Goal: Task Accomplishment & Management: Manage account settings

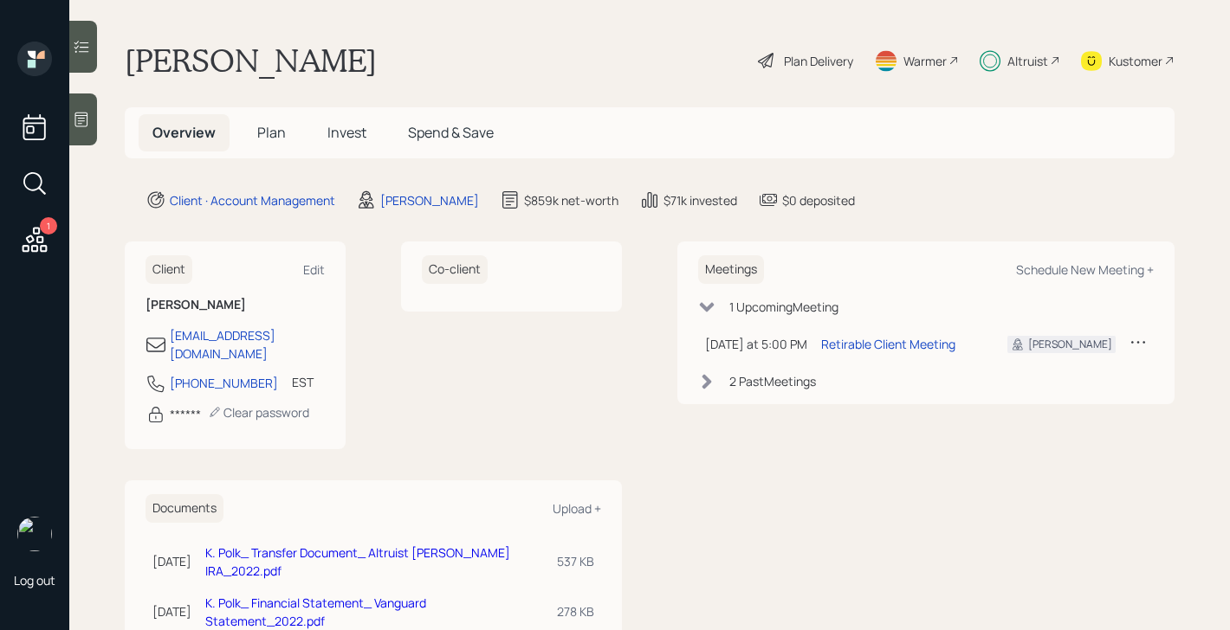
click at [270, 129] on span "Plan" at bounding box center [271, 132] width 29 height 19
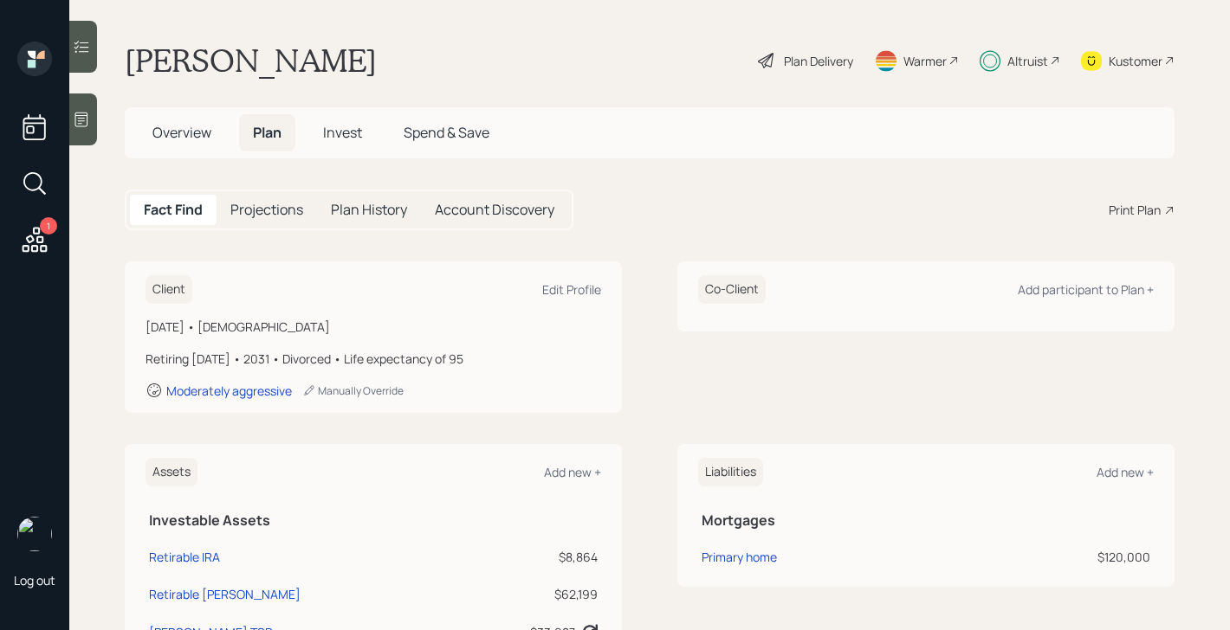
click at [185, 133] on span "Overview" at bounding box center [181, 132] width 59 height 19
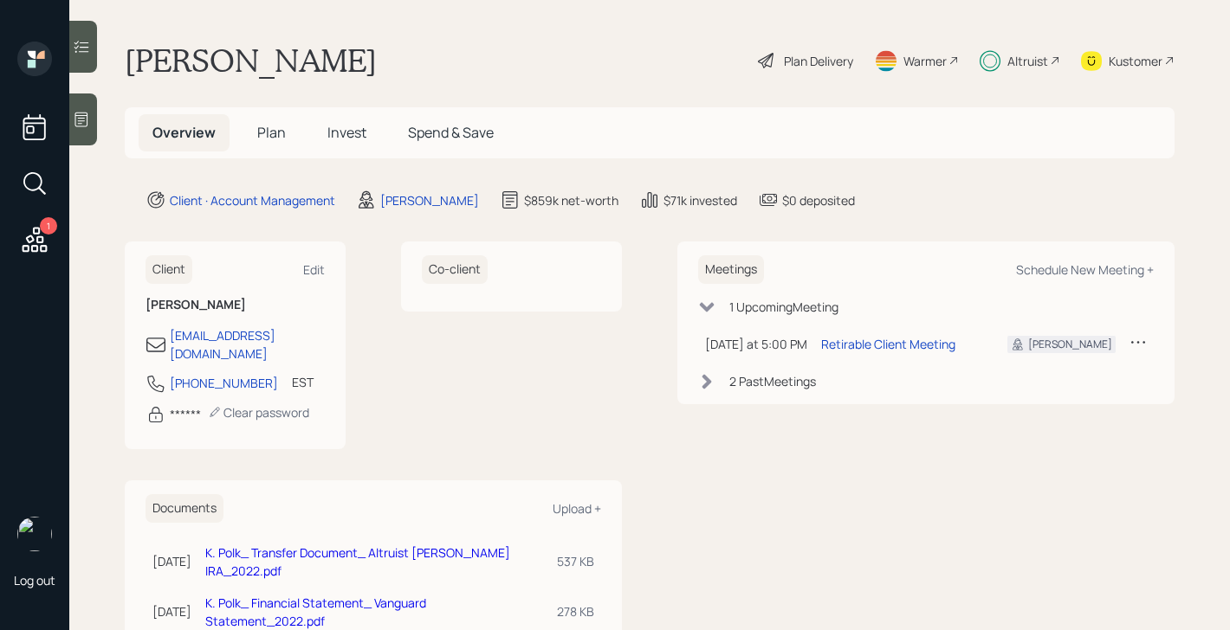
click at [270, 132] on span "Plan" at bounding box center [271, 132] width 29 height 19
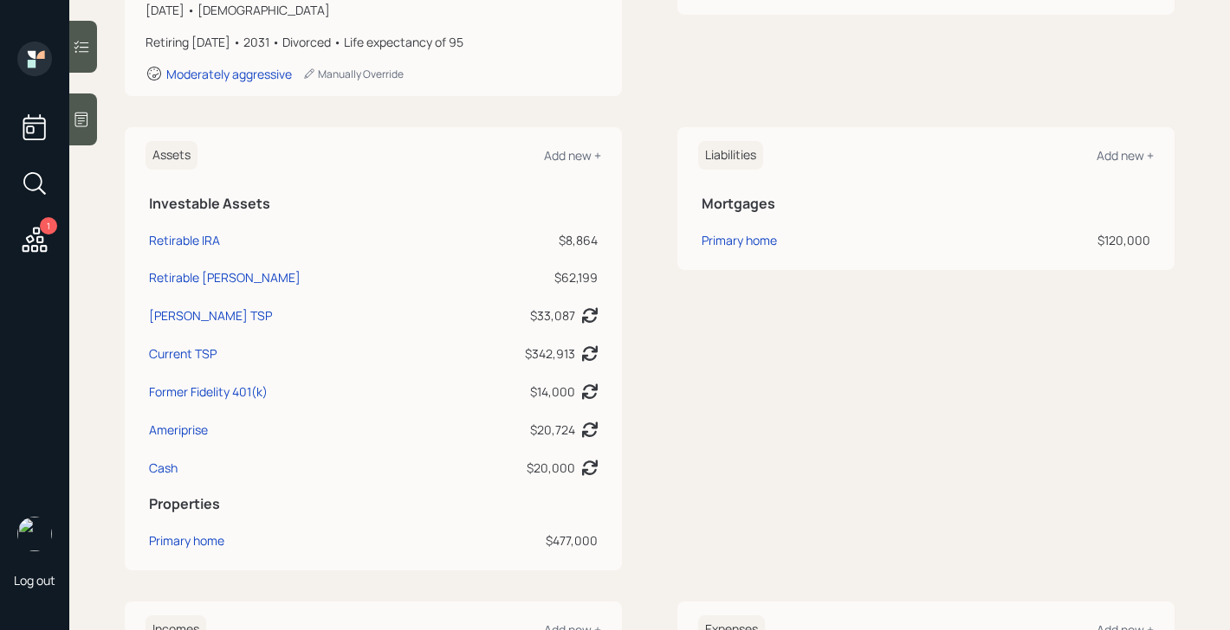
scroll to position [320, 0]
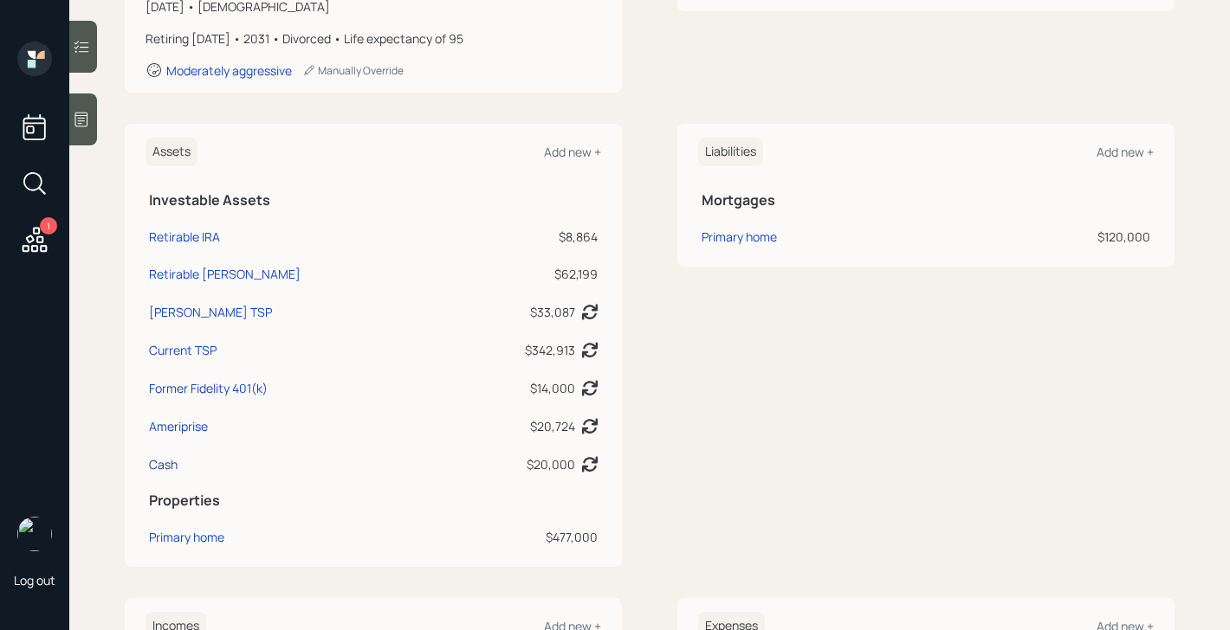
click at [161, 464] on div "Cash" at bounding box center [163, 465] width 29 height 18
select select "cash"
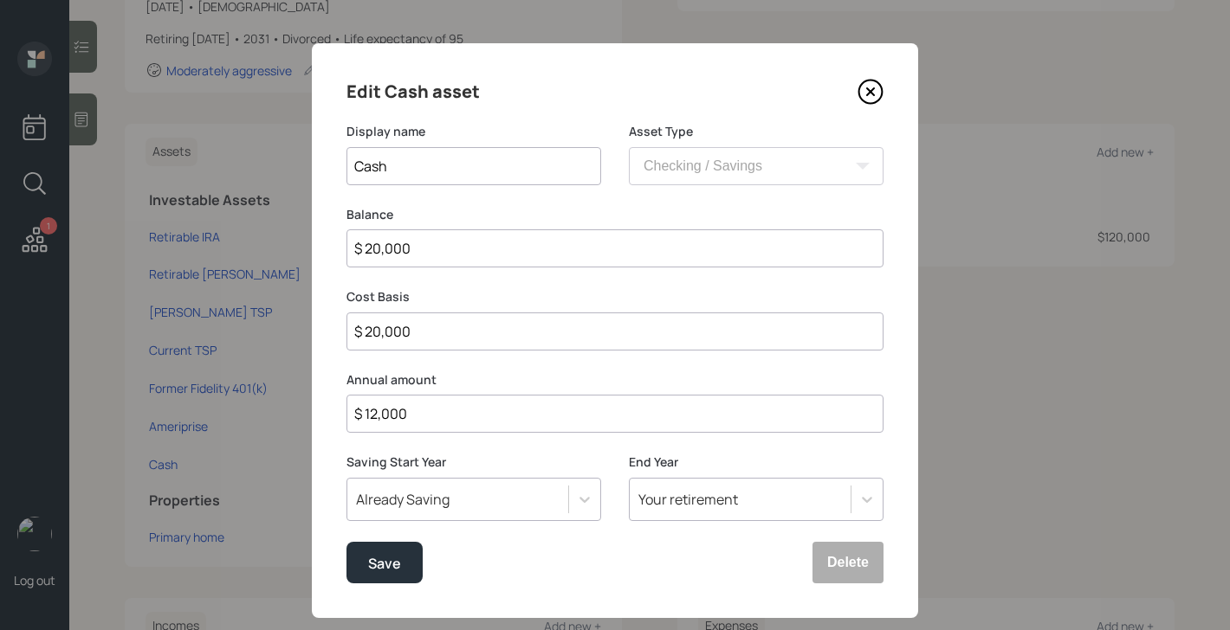
click at [449, 259] on input "$ 20,000" at bounding box center [614, 248] width 537 height 38
click at [404, 577] on button "Save" at bounding box center [384, 563] width 76 height 42
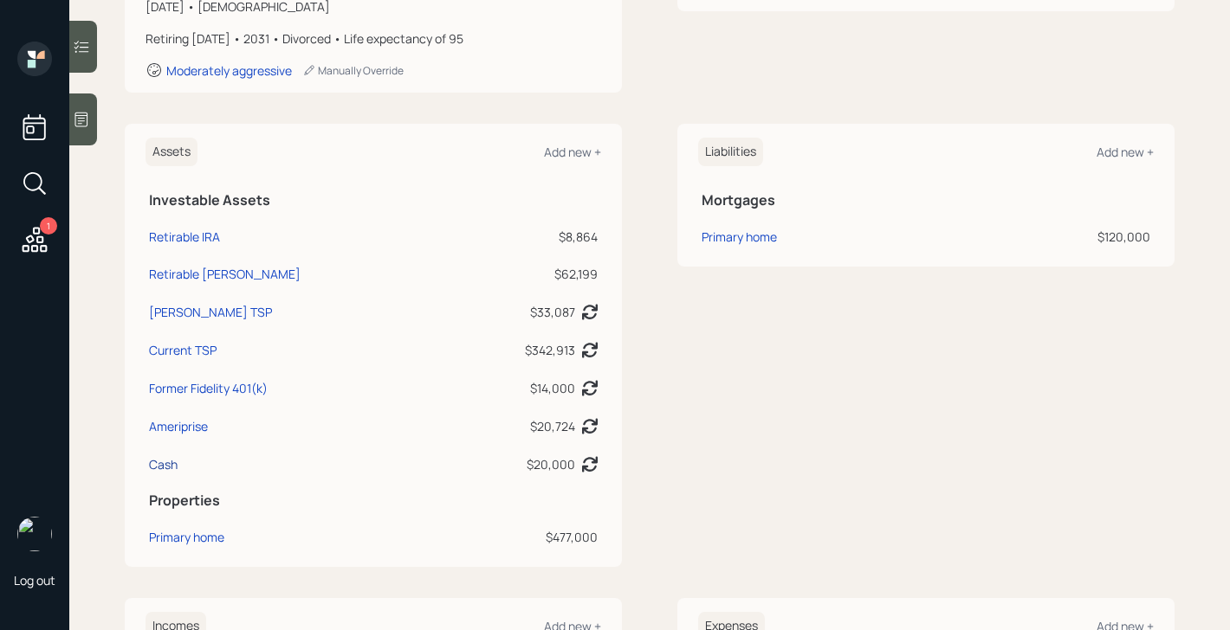
click at [168, 467] on div "Cash" at bounding box center [163, 465] width 29 height 18
select select "cash"
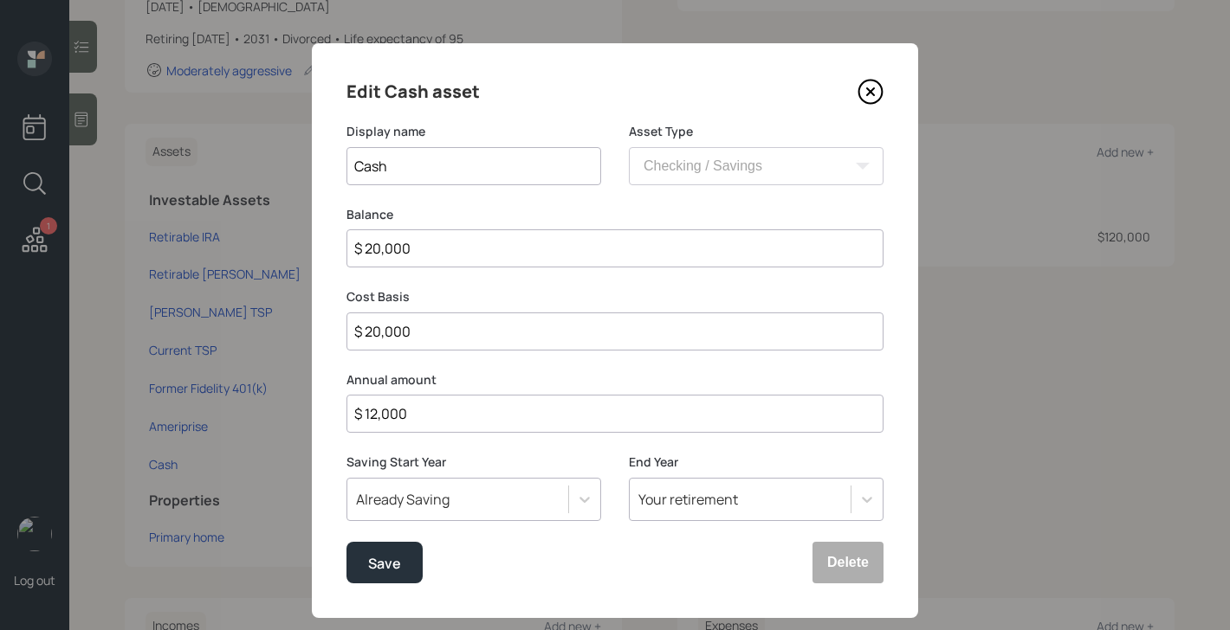
click at [458, 260] on input "$ 20,000" at bounding box center [614, 248] width 537 height 38
type input "$ 1"
type input "$ 12"
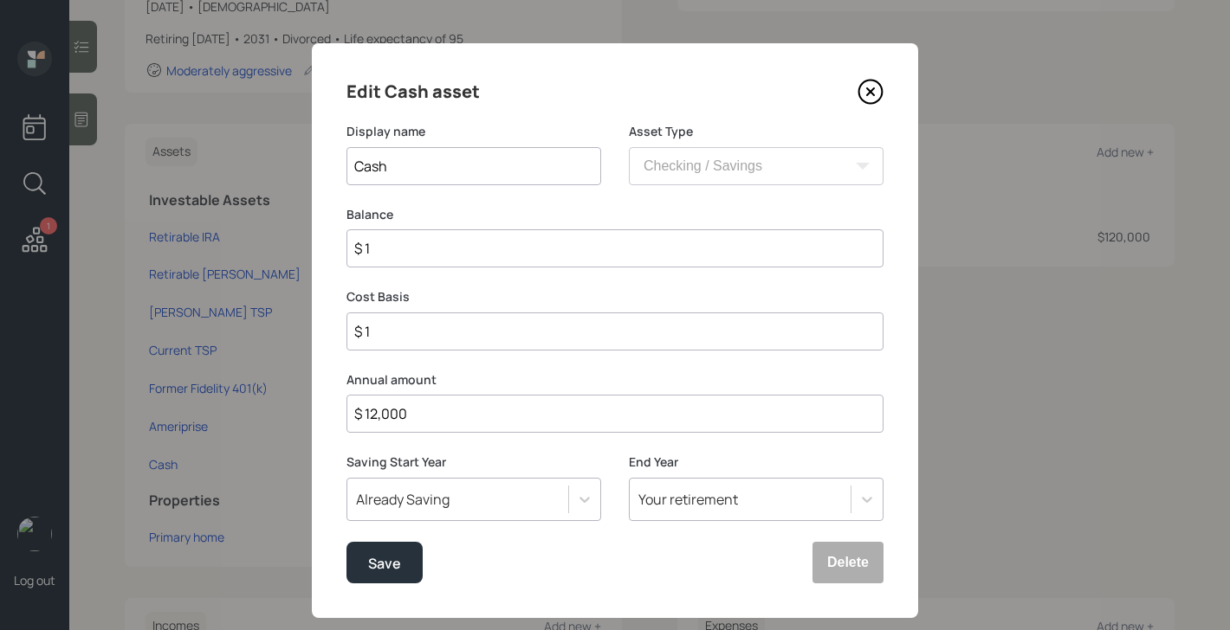
type input "$ 12"
type input "$ 120"
type input "$ 1,200"
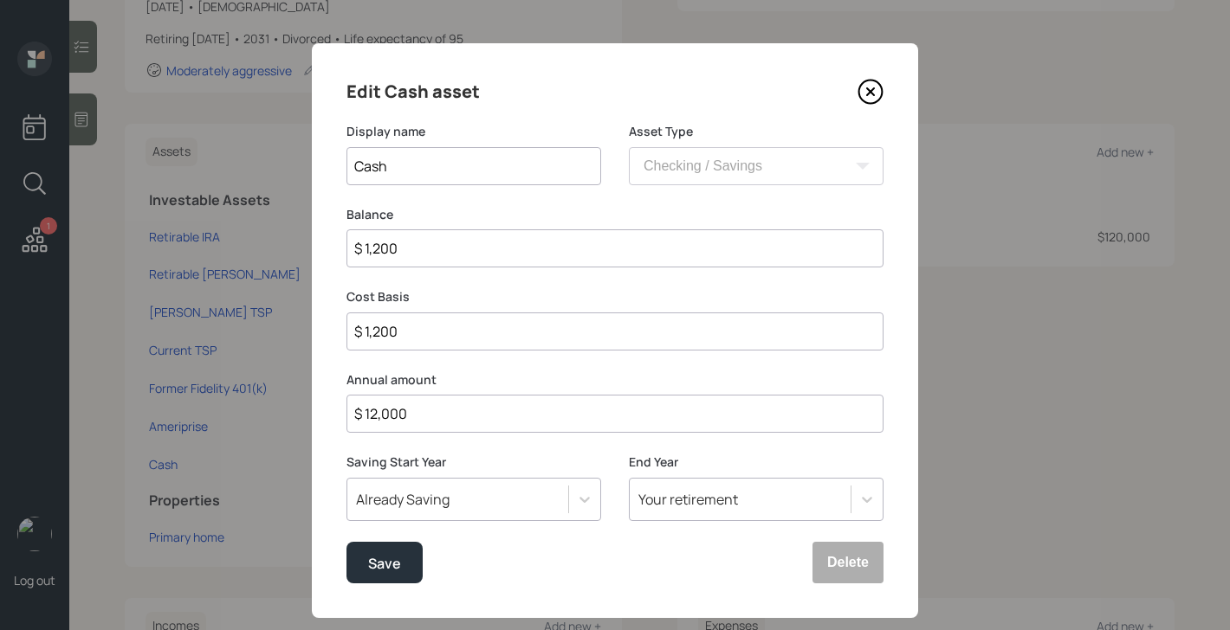
type input "$ 12,000"
click at [407, 558] on button "Save" at bounding box center [384, 563] width 76 height 42
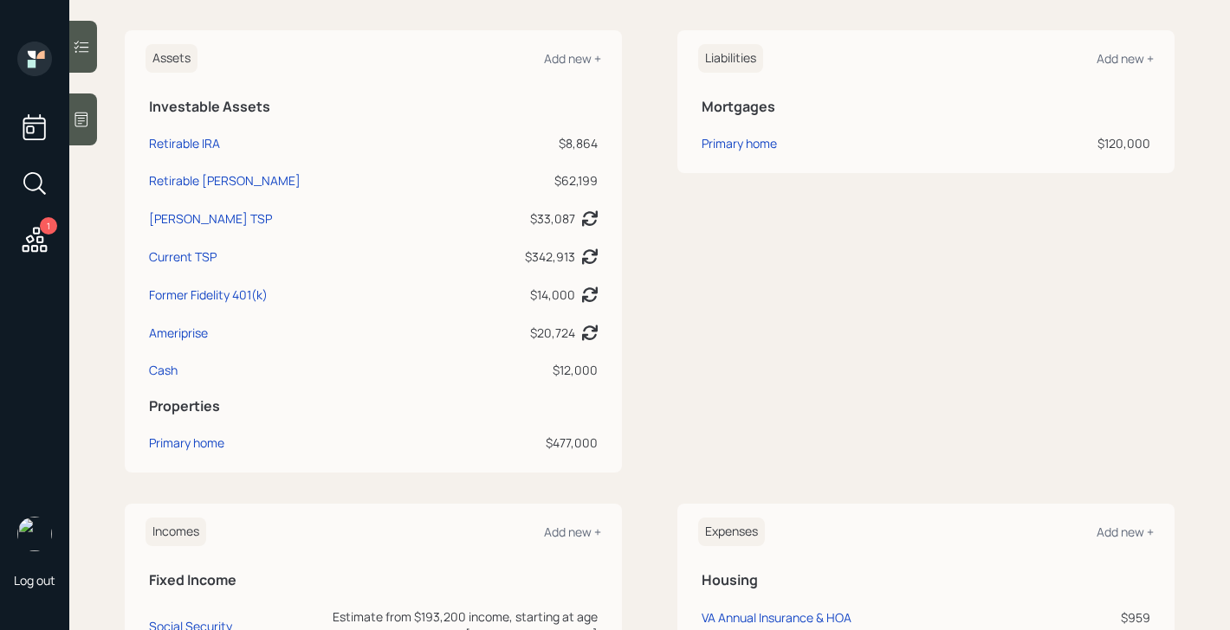
scroll to position [415, 0]
click at [207, 333] on div "Ameriprise" at bounding box center [178, 332] width 59 height 18
select select "taxable"
select select "balanced"
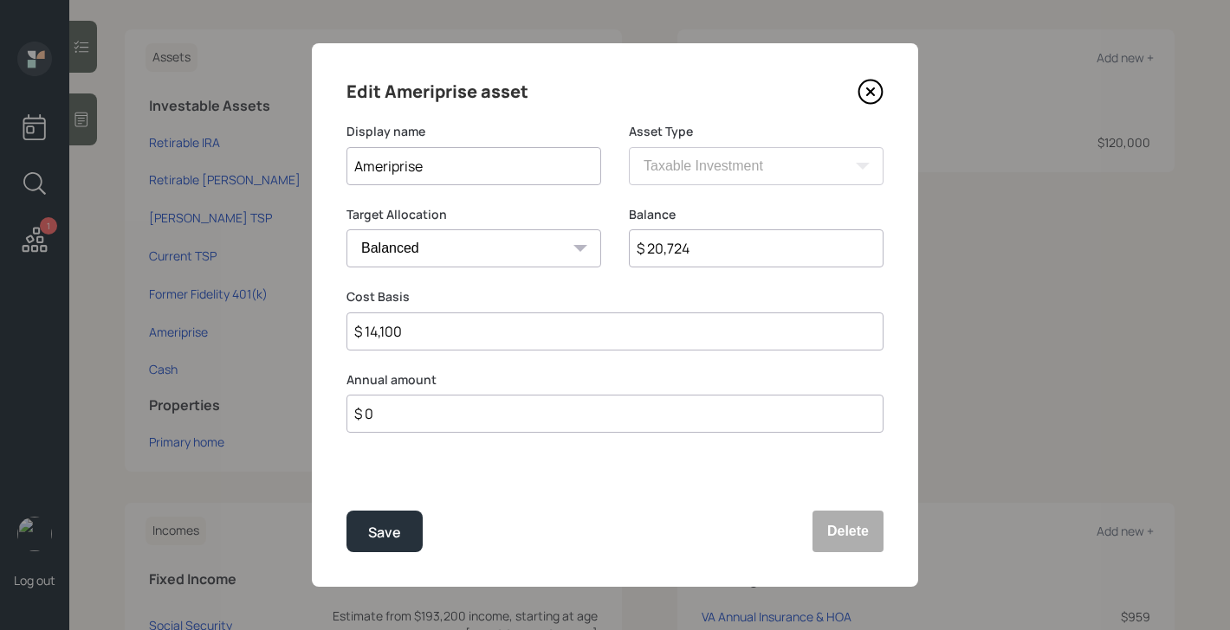
click at [873, 94] on icon at bounding box center [870, 92] width 26 height 26
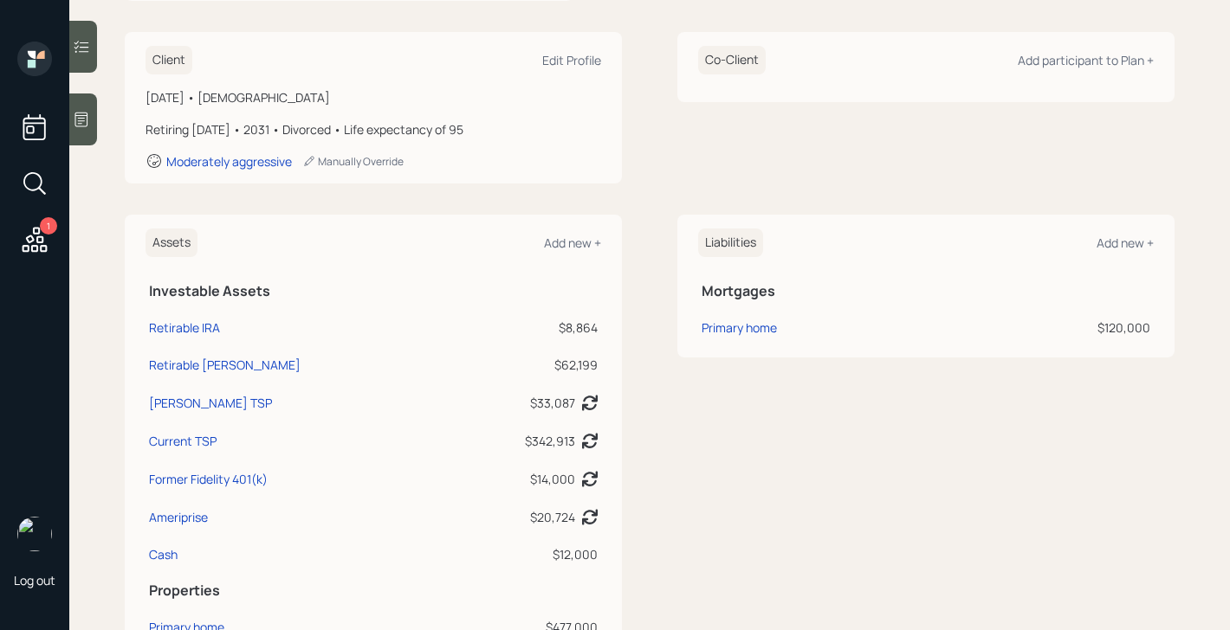
scroll to position [55, 0]
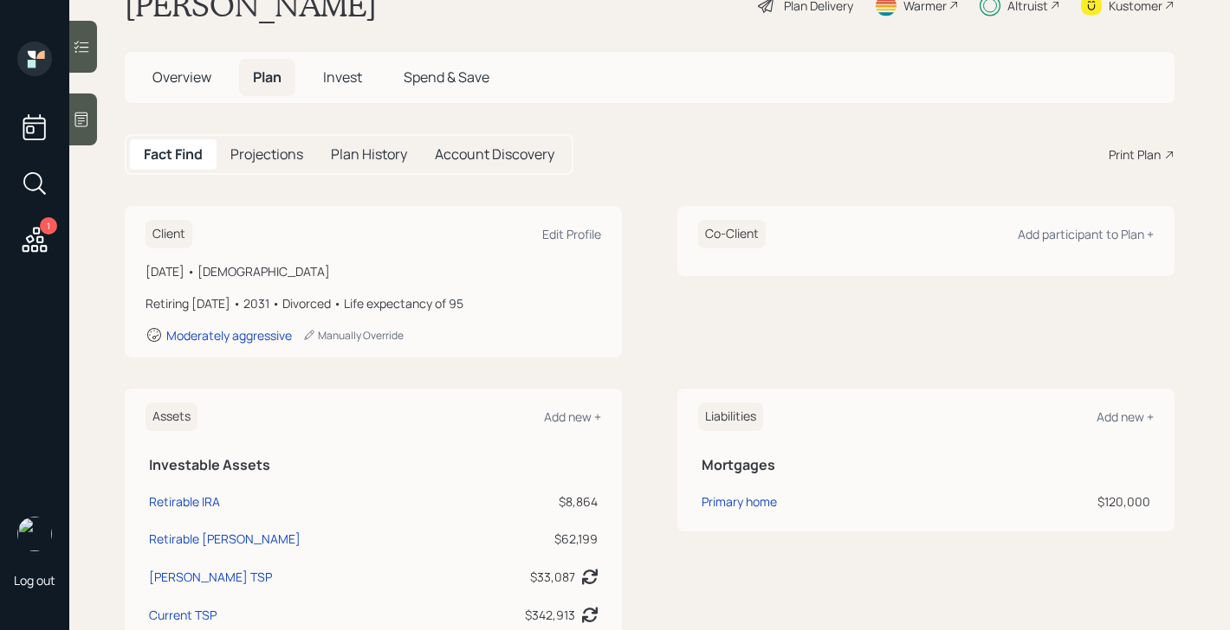
click at [199, 81] on span "Overview" at bounding box center [181, 77] width 59 height 19
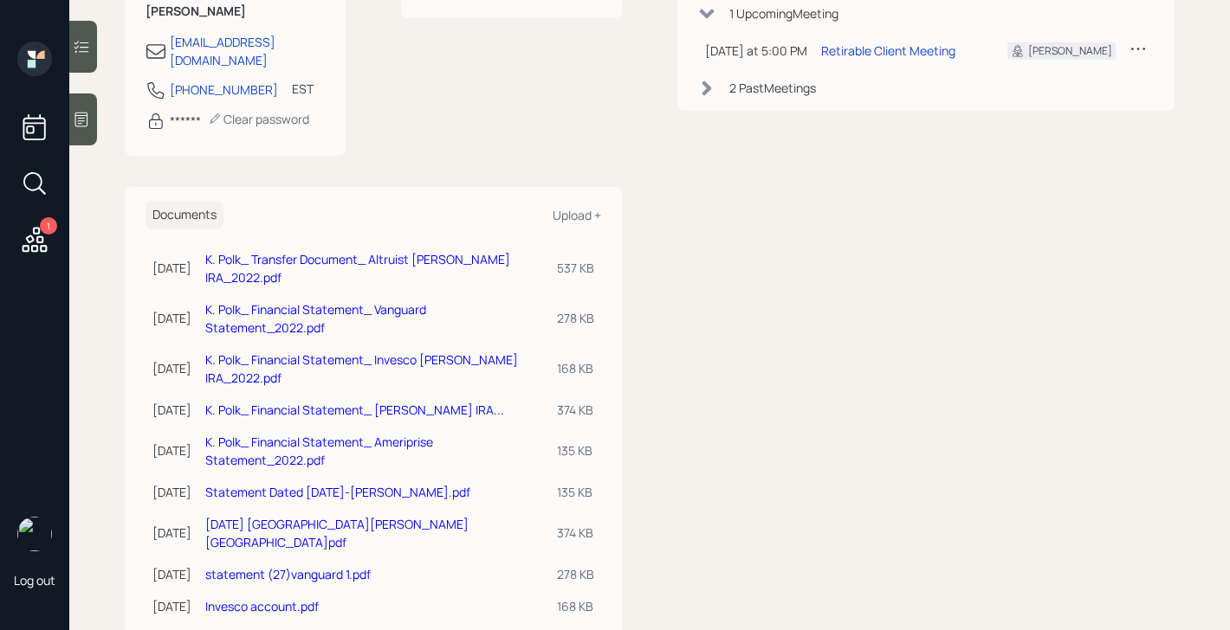
scroll to position [325, 0]
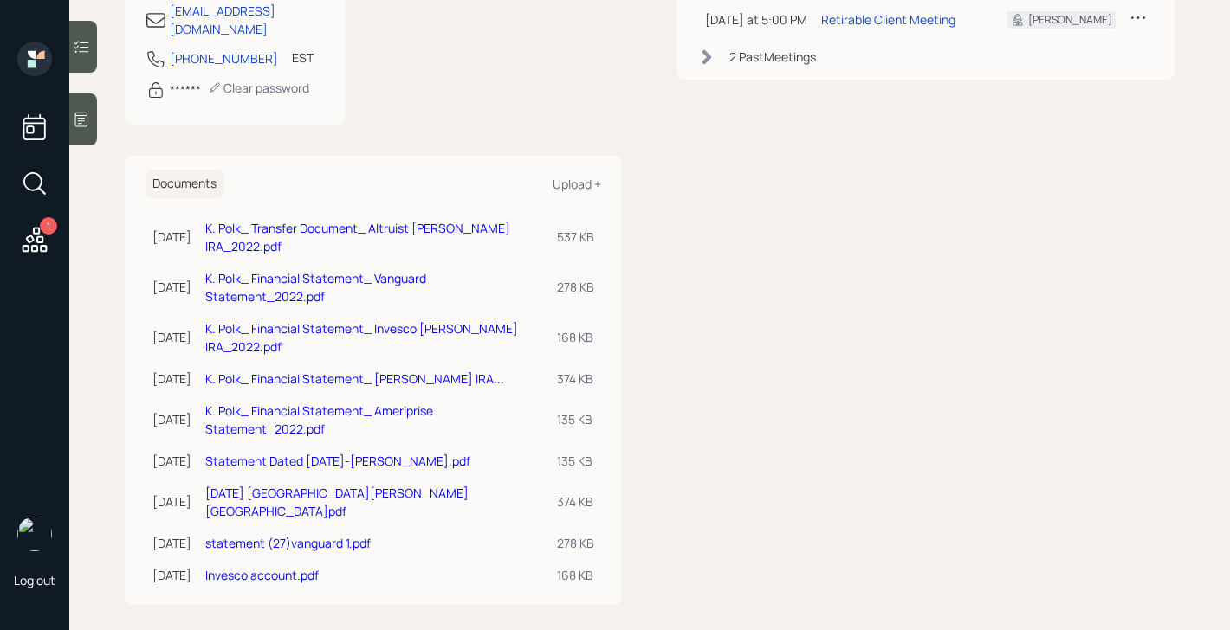
click at [382, 411] on link "K. Polk_ Financial Statement_ Ameriprise Statement_2022.pdf" at bounding box center [319, 420] width 228 height 35
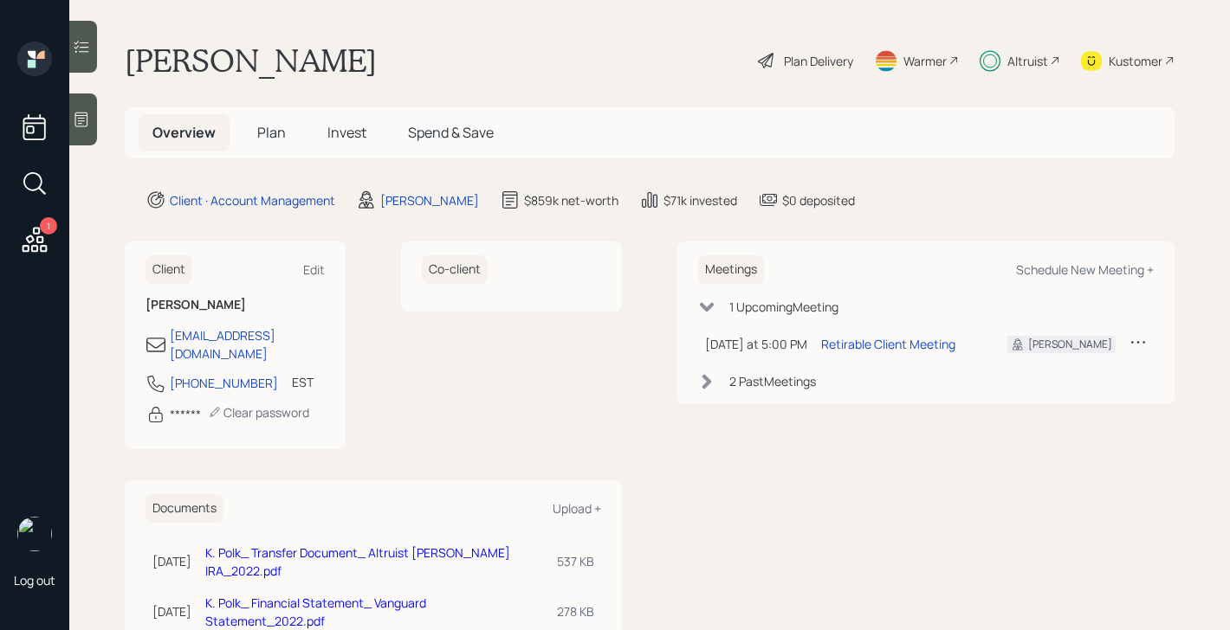
click at [816, 72] on div "Plan Delivery" at bounding box center [805, 61] width 99 height 38
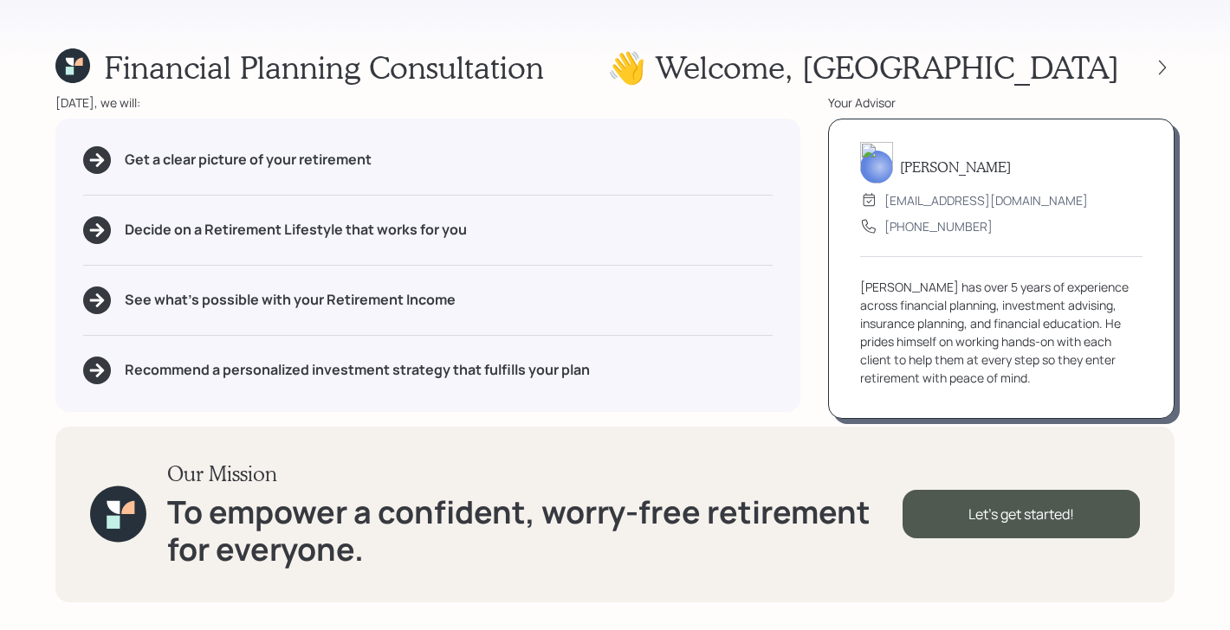
click at [1163, 79] on div at bounding box center [1146, 67] width 55 height 24
click at [1163, 75] on icon at bounding box center [1161, 67] width 17 height 17
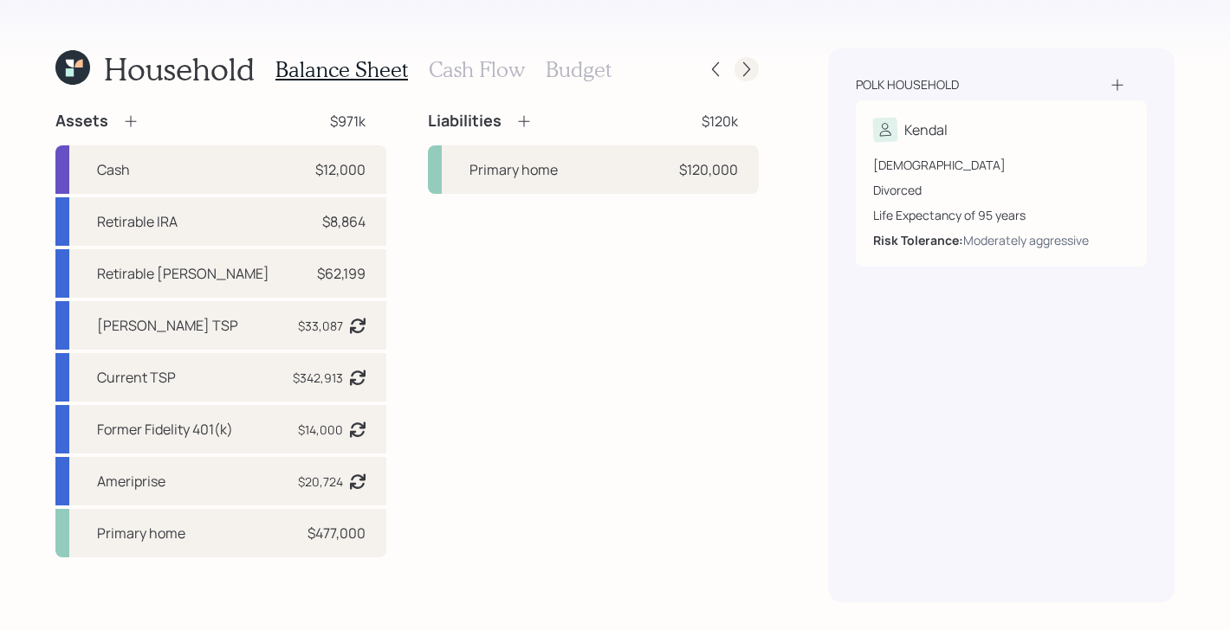
click at [750, 74] on icon at bounding box center [746, 69] width 17 height 17
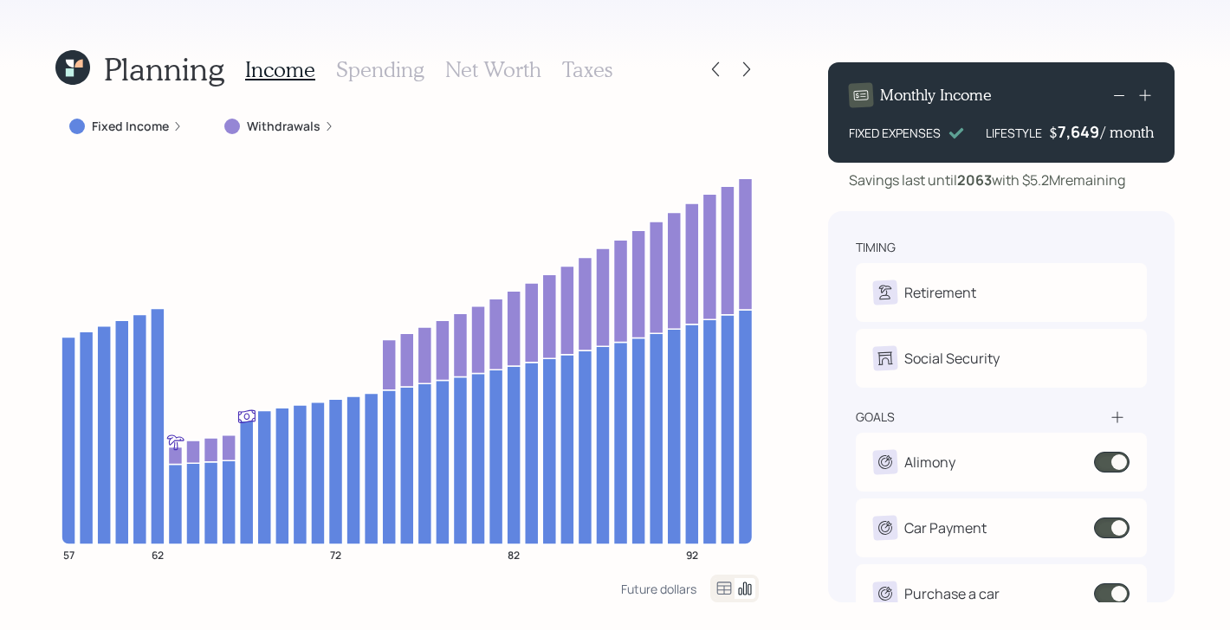
click at [70, 64] on icon at bounding box center [70, 64] width 8 height 8
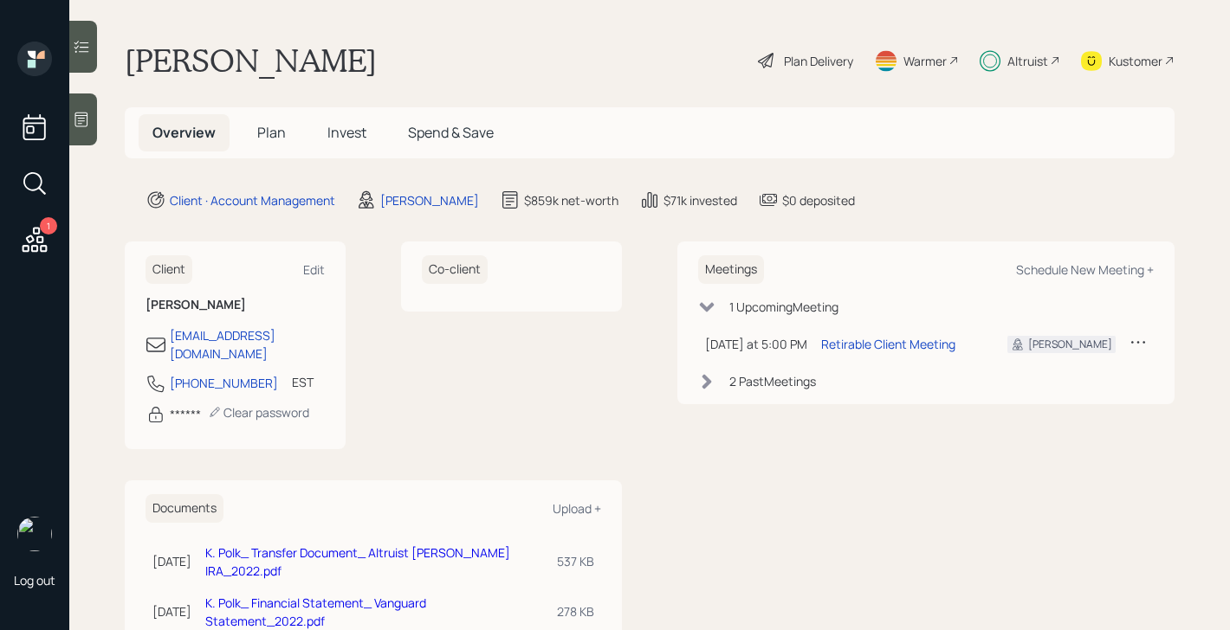
click at [269, 132] on span "Plan" at bounding box center [271, 132] width 29 height 19
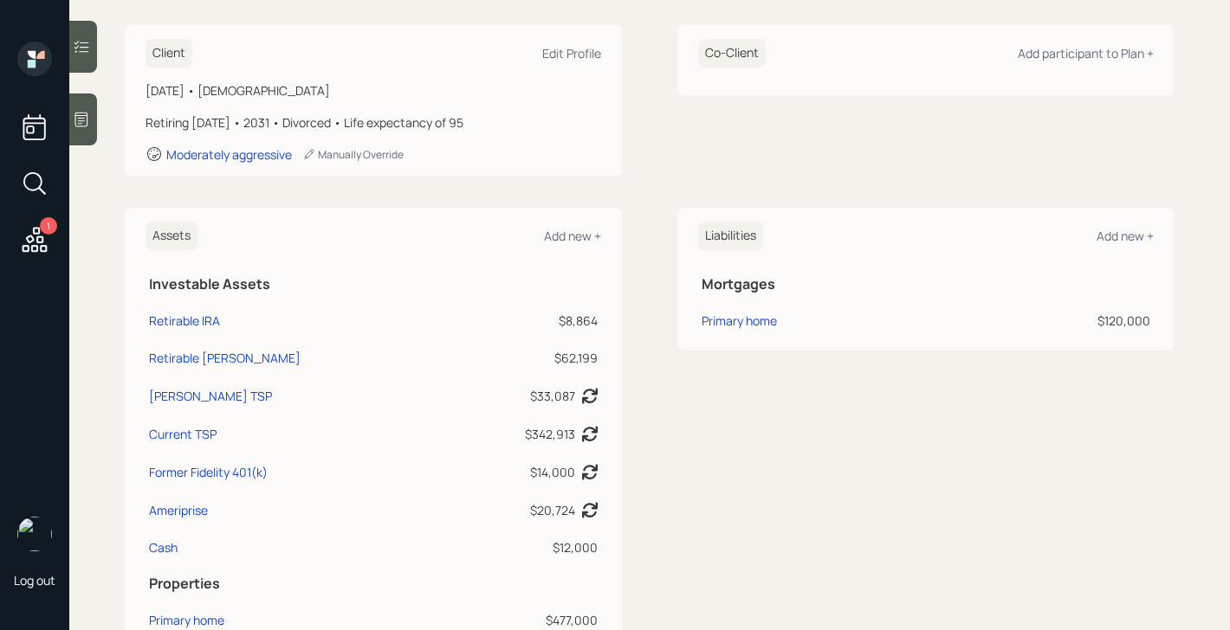
scroll to position [234, 0]
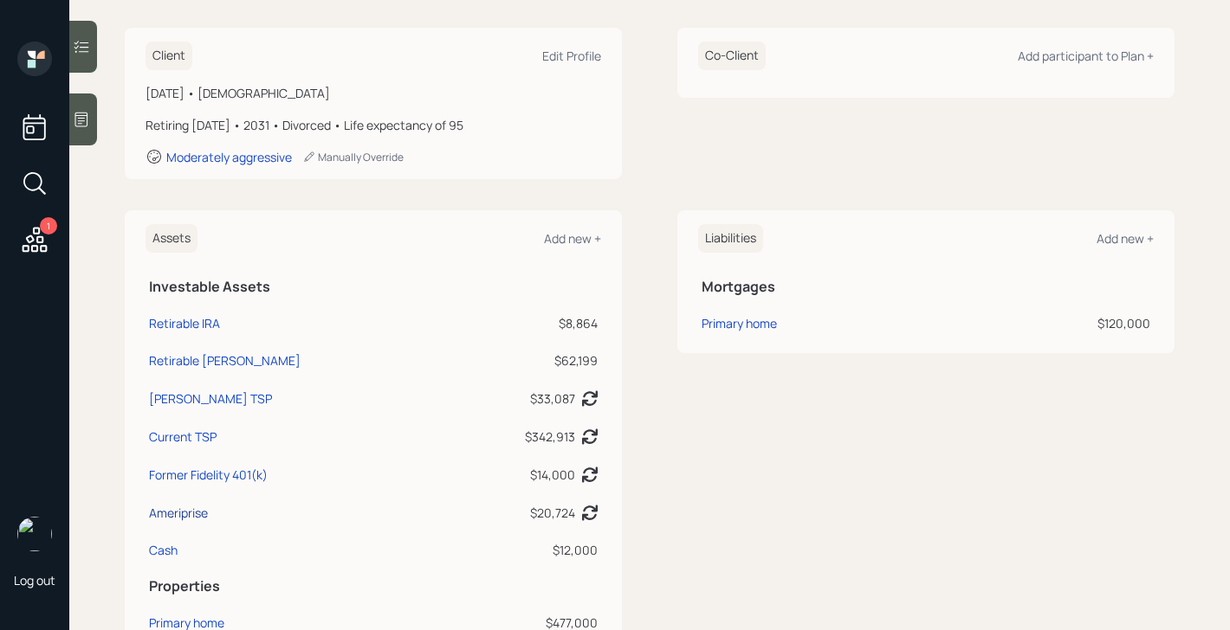
click at [178, 514] on div "Ameriprise" at bounding box center [178, 513] width 59 height 18
select select "taxable"
select select "balanced"
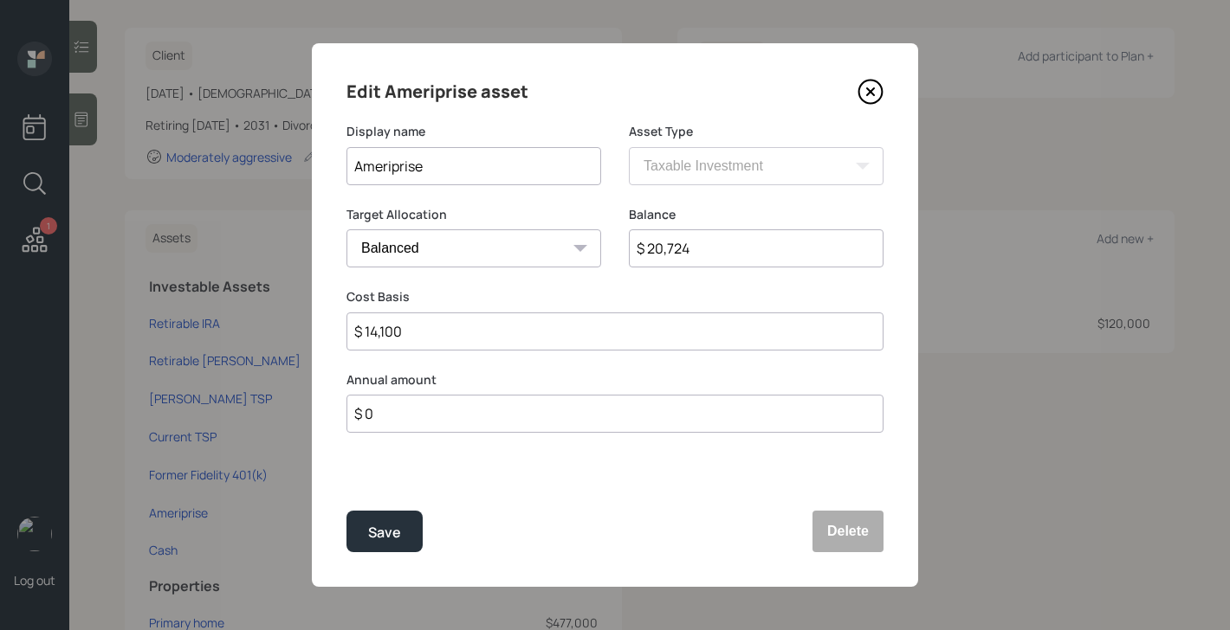
click at [722, 257] on input "$ 20,724" at bounding box center [756, 248] width 255 height 38
type input "$ 34,000"
click at [400, 538] on div "Save" at bounding box center [384, 532] width 33 height 23
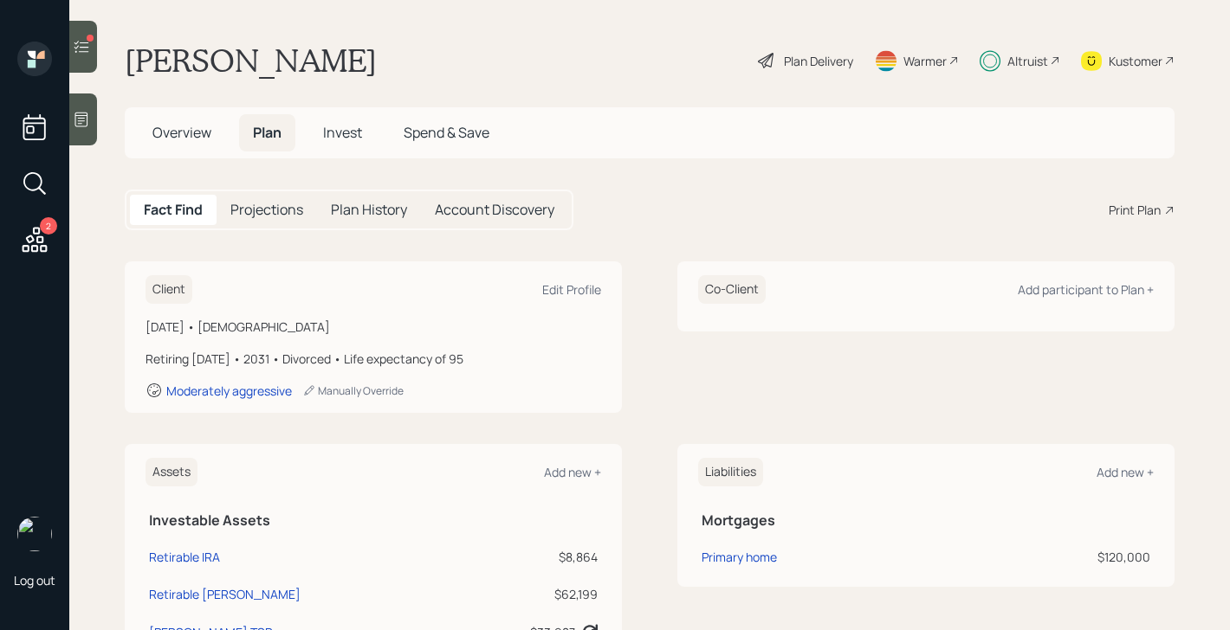
click at [348, 139] on span "Invest" at bounding box center [342, 132] width 39 height 19
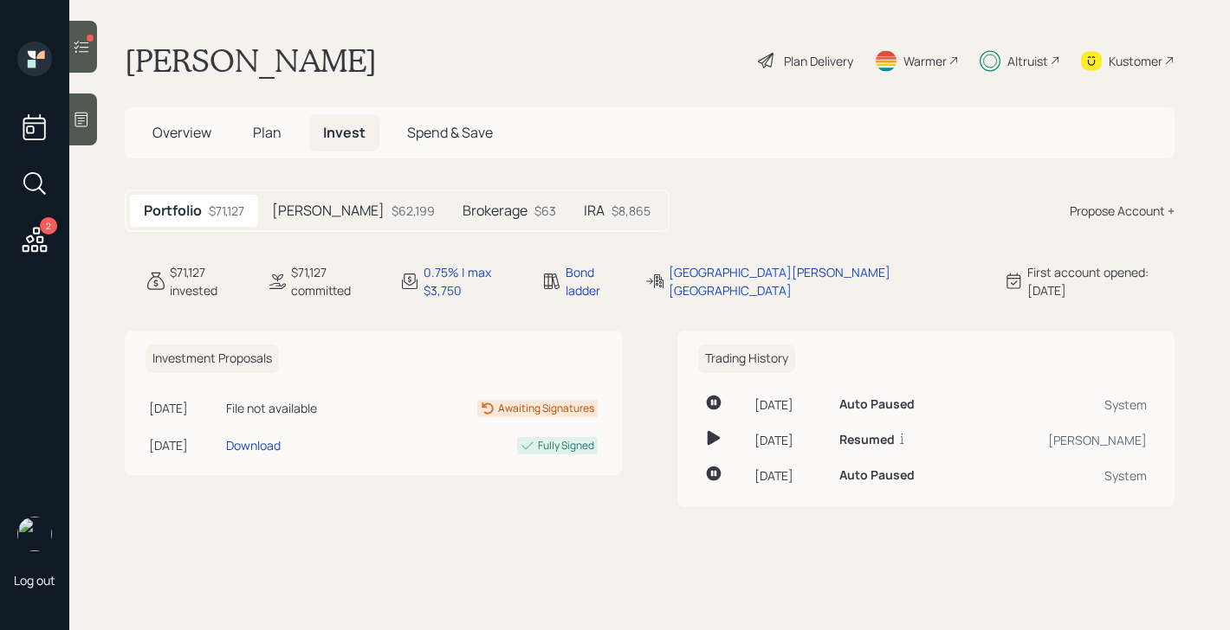
click at [325, 220] on div "Roth $62,199" at bounding box center [353, 211] width 191 height 32
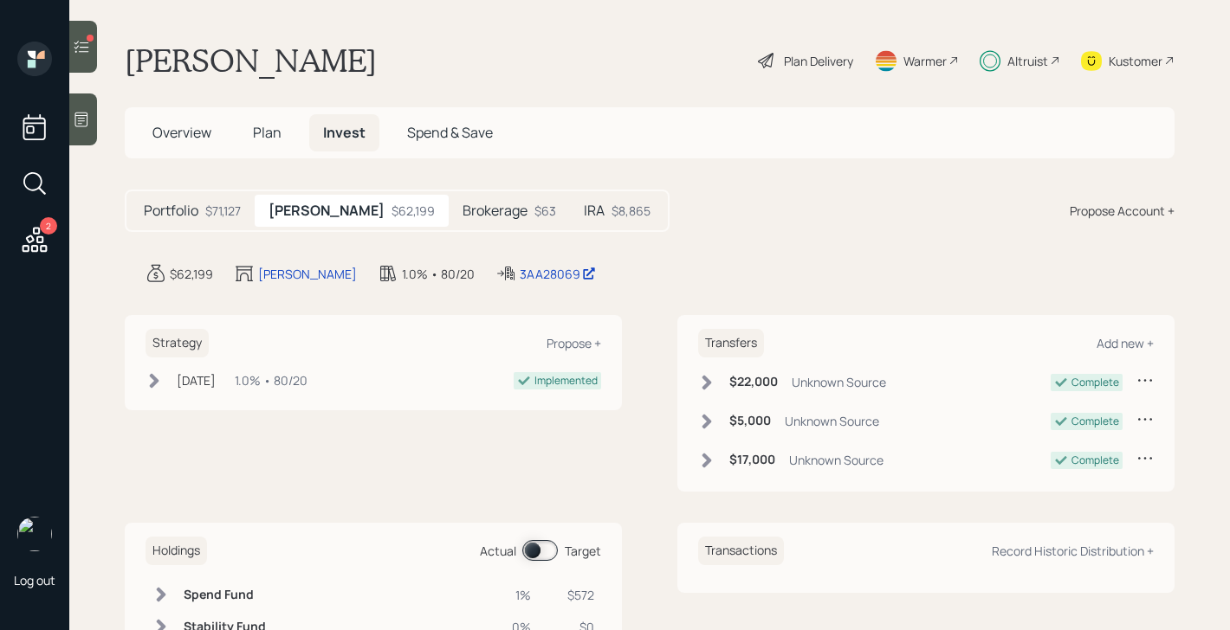
click at [462, 212] on h5 "Brokerage" at bounding box center [494, 211] width 65 height 16
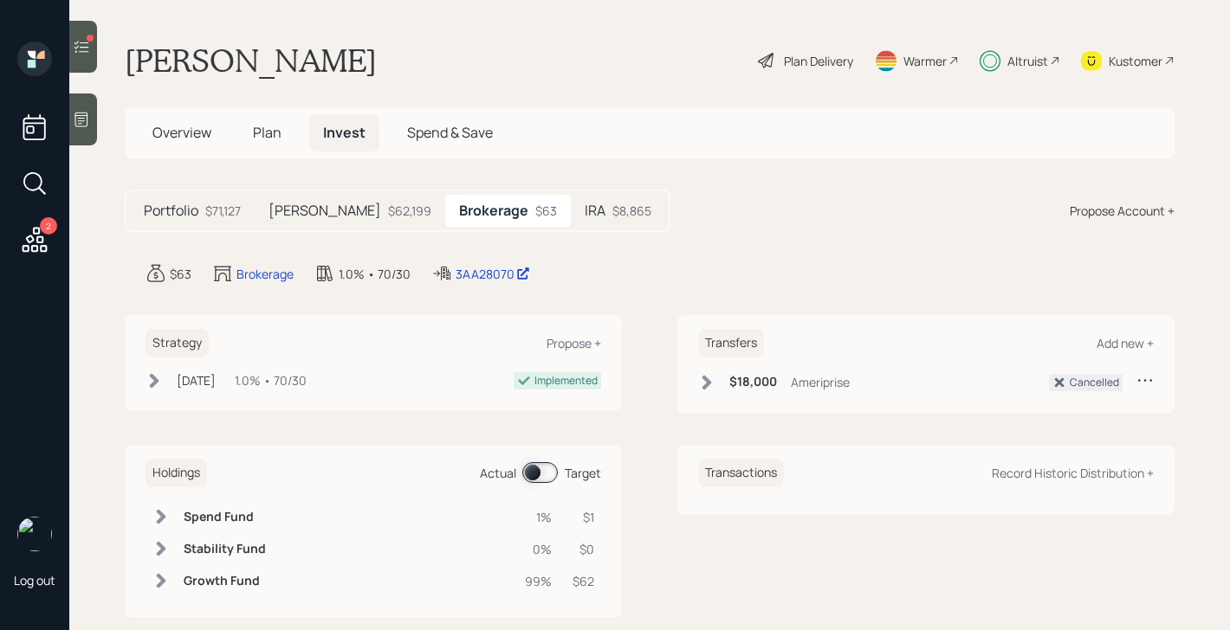
click at [571, 205] on div "IRA $8,865" at bounding box center [618, 211] width 94 height 32
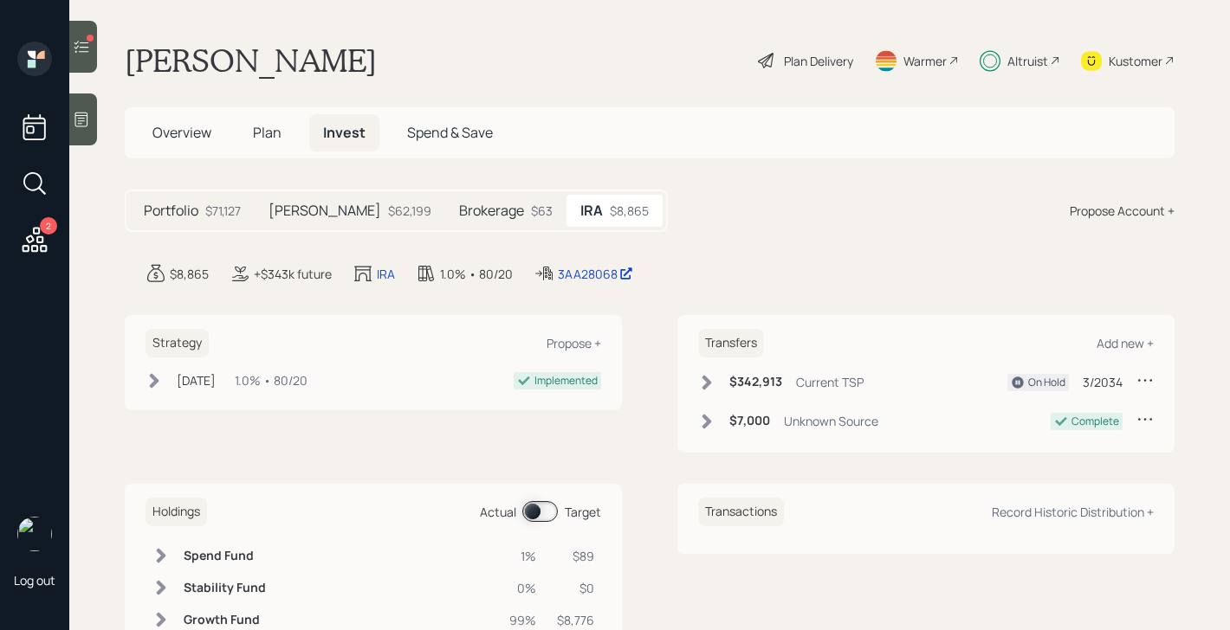
click at [388, 211] on div "$62,199" at bounding box center [409, 211] width 43 height 18
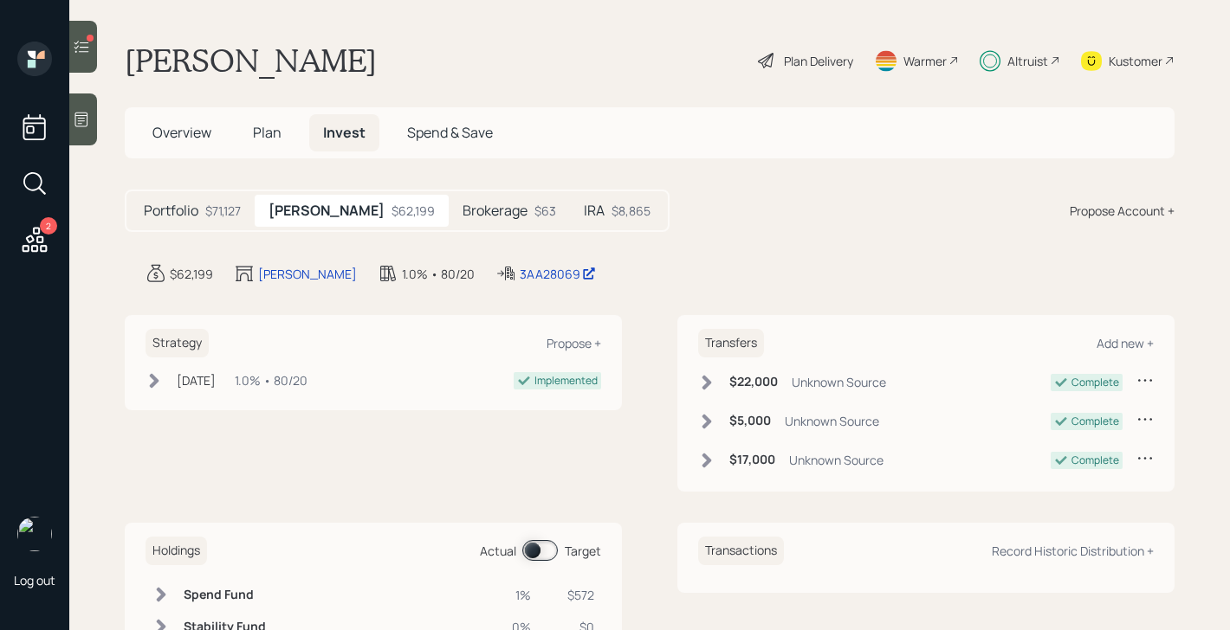
click at [81, 46] on icon at bounding box center [81, 46] width 17 height 17
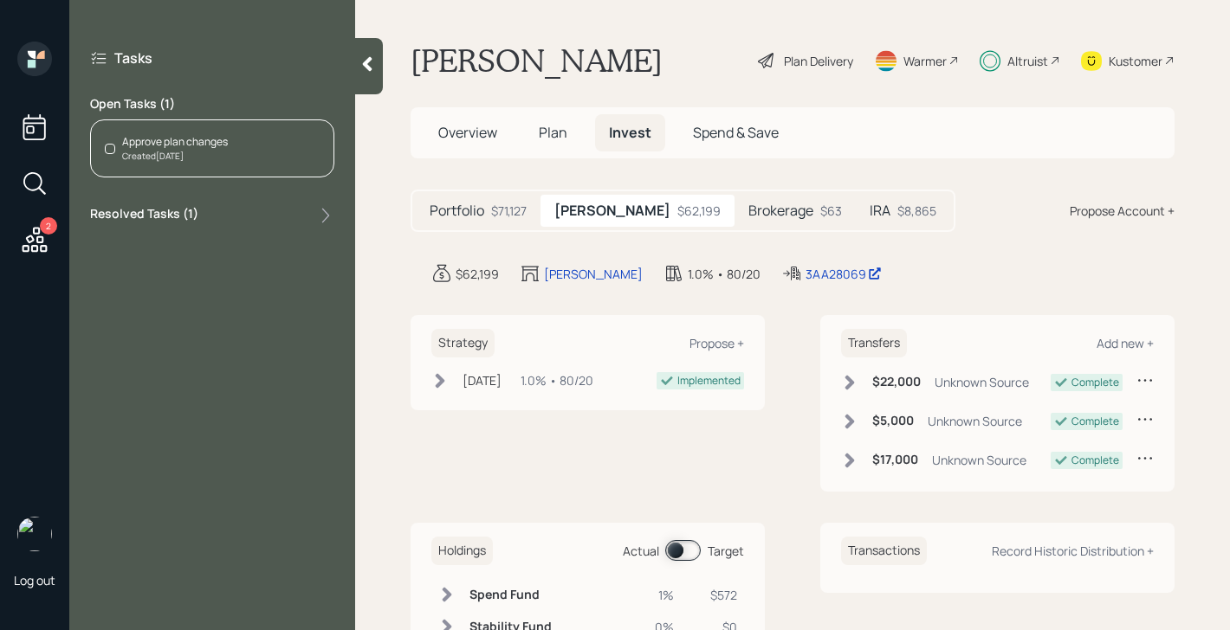
click at [194, 155] on div "Created Today" at bounding box center [175, 156] width 106 height 13
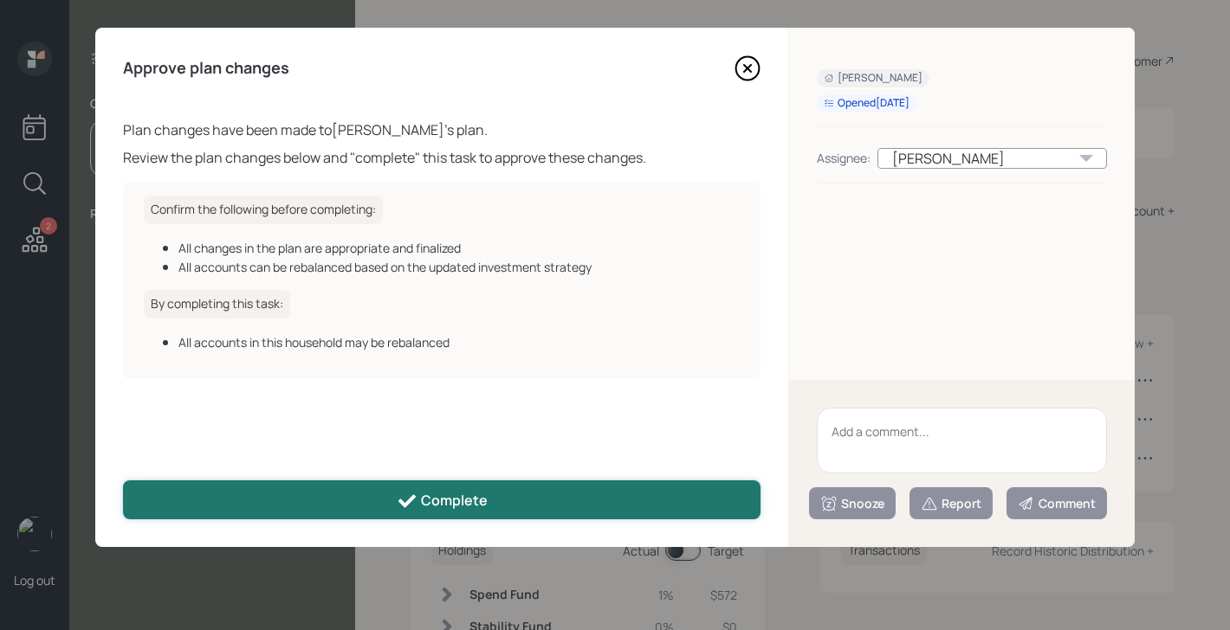
click at [528, 496] on button "Complete" at bounding box center [441, 500] width 637 height 39
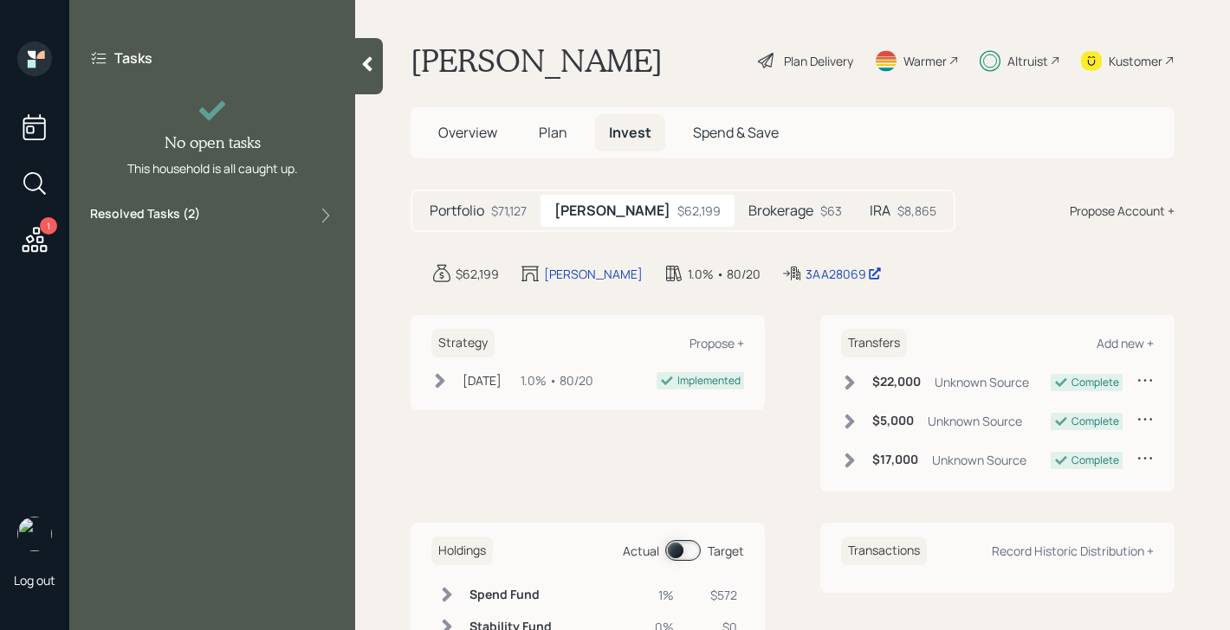
click at [364, 74] on div at bounding box center [369, 66] width 28 height 56
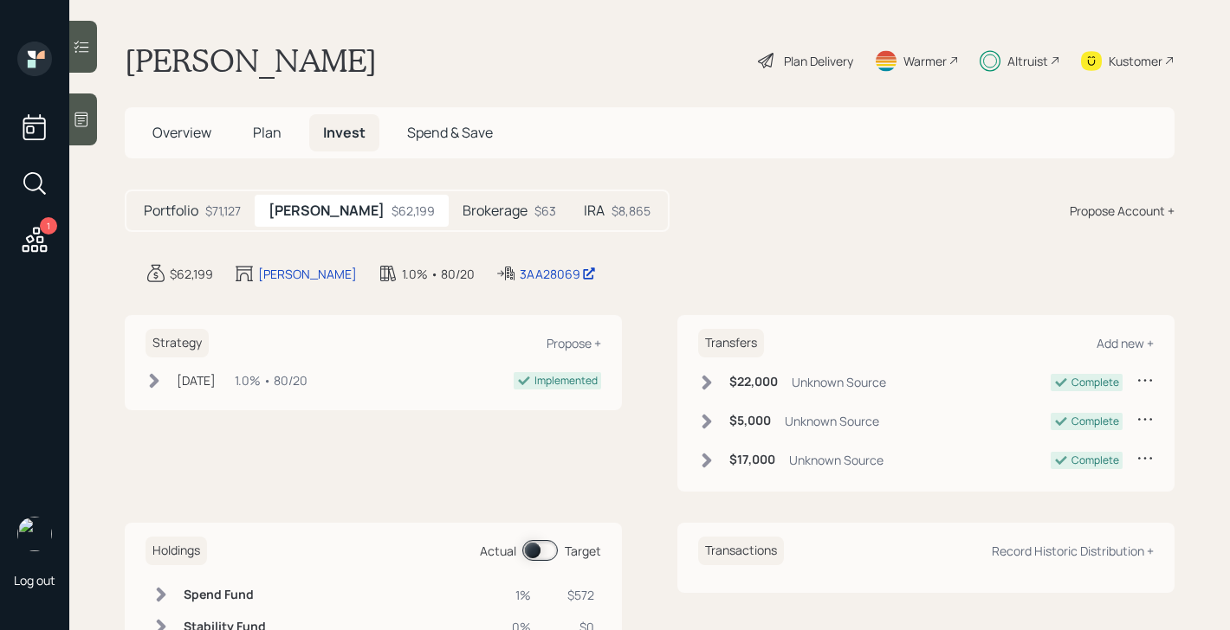
click at [197, 214] on h5 "Portfolio" at bounding box center [171, 211] width 55 height 16
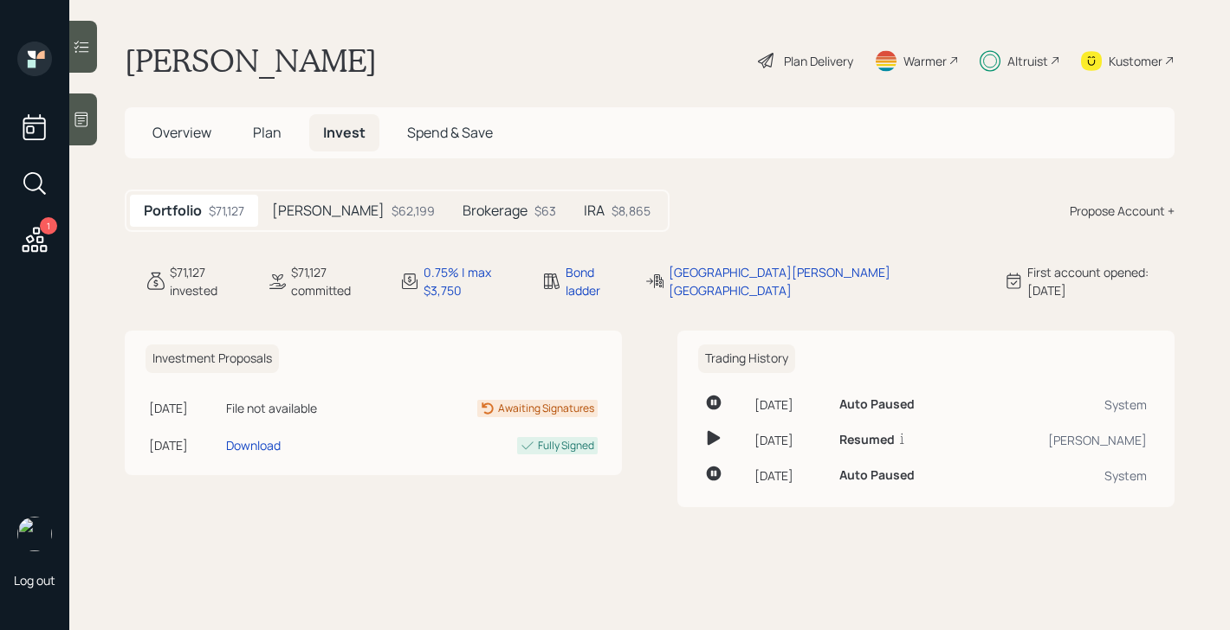
click at [462, 216] on h5 "Brokerage" at bounding box center [494, 211] width 65 height 16
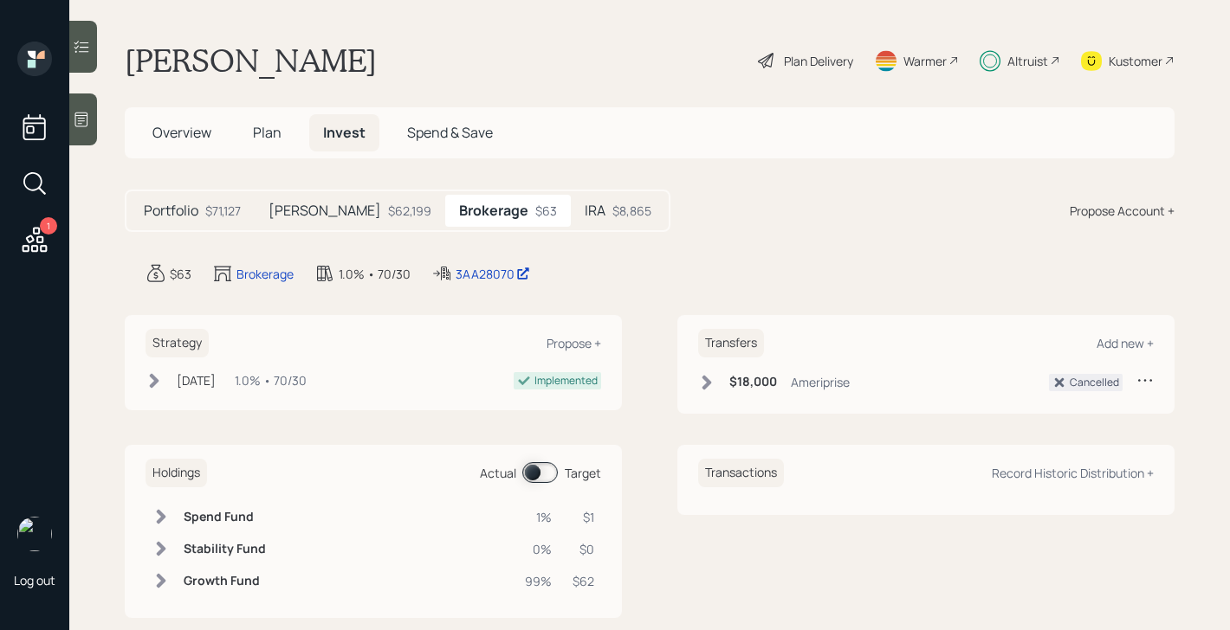
click at [212, 211] on div "$71,127" at bounding box center [223, 211] width 36 height 18
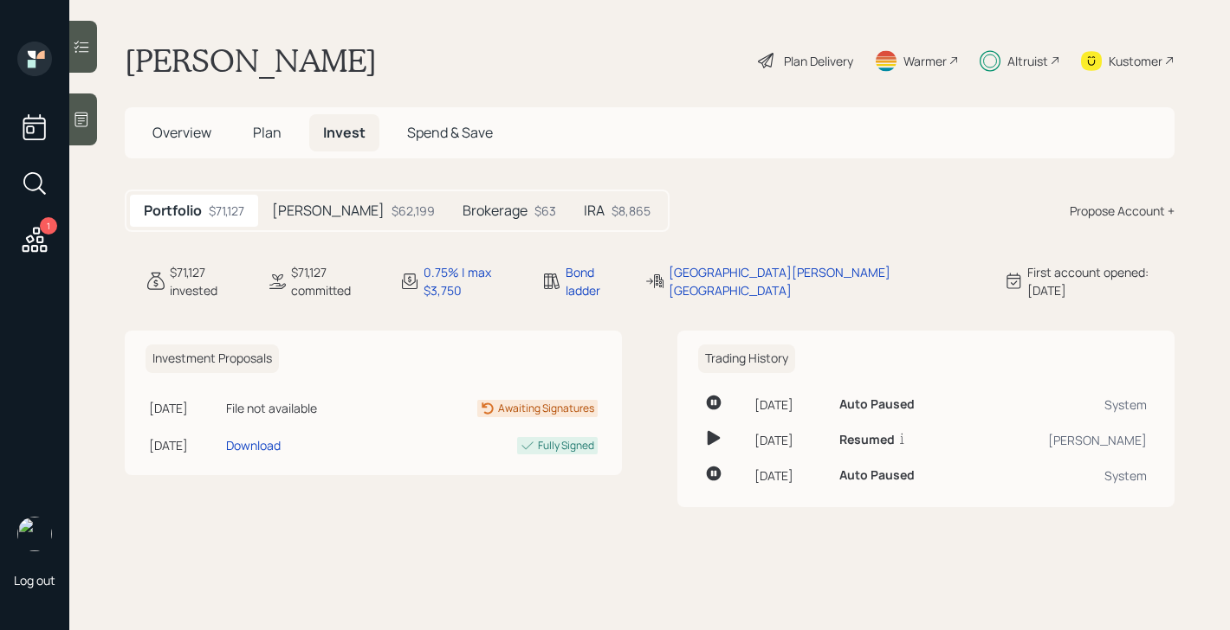
click at [452, 212] on div "Brokerage $63" at bounding box center [509, 211] width 121 height 32
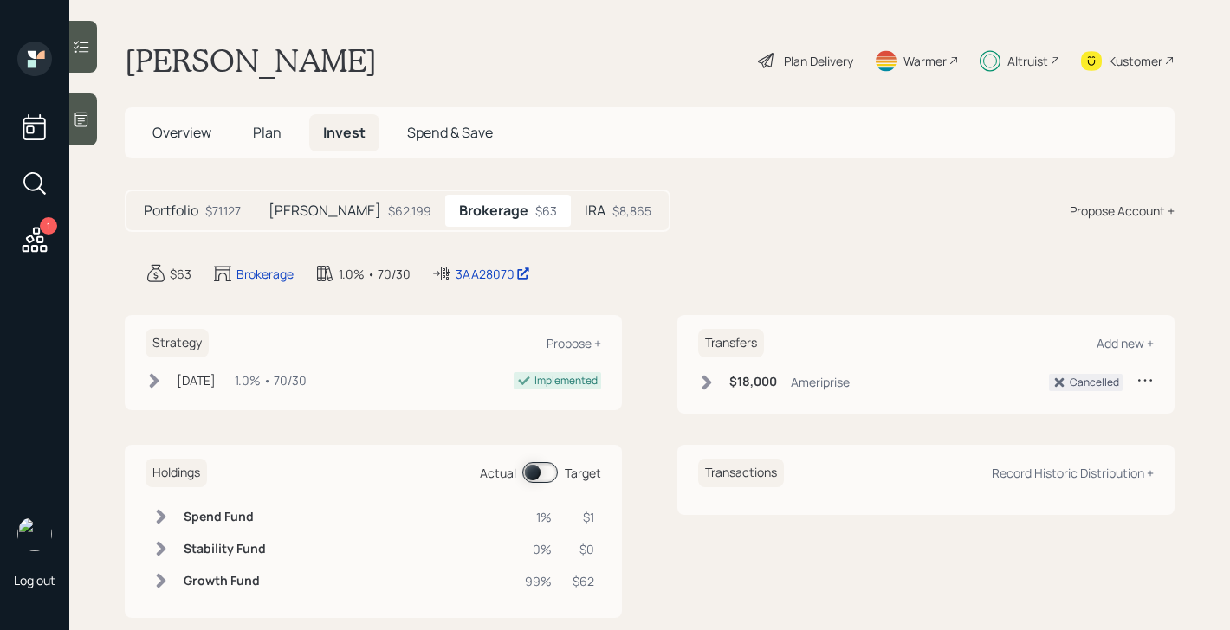
click at [155, 382] on icon at bounding box center [155, 380] width 10 height 15
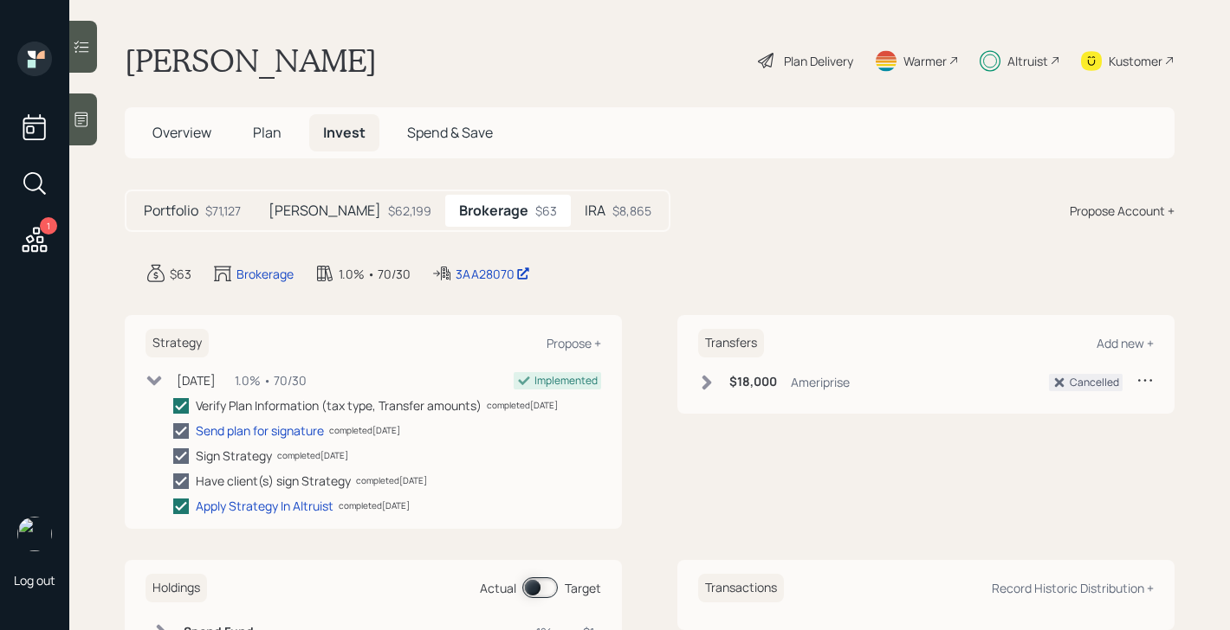
click at [155, 382] on icon at bounding box center [154, 381] width 15 height 10
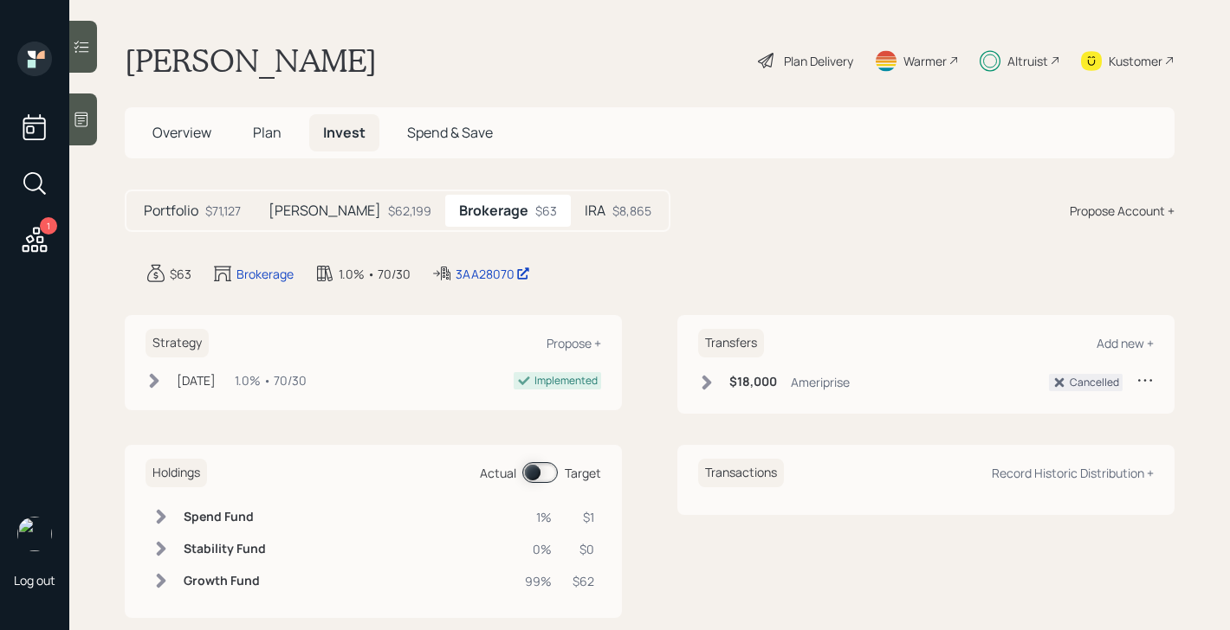
click at [319, 220] on div "Roth $62,199" at bounding box center [350, 211] width 191 height 32
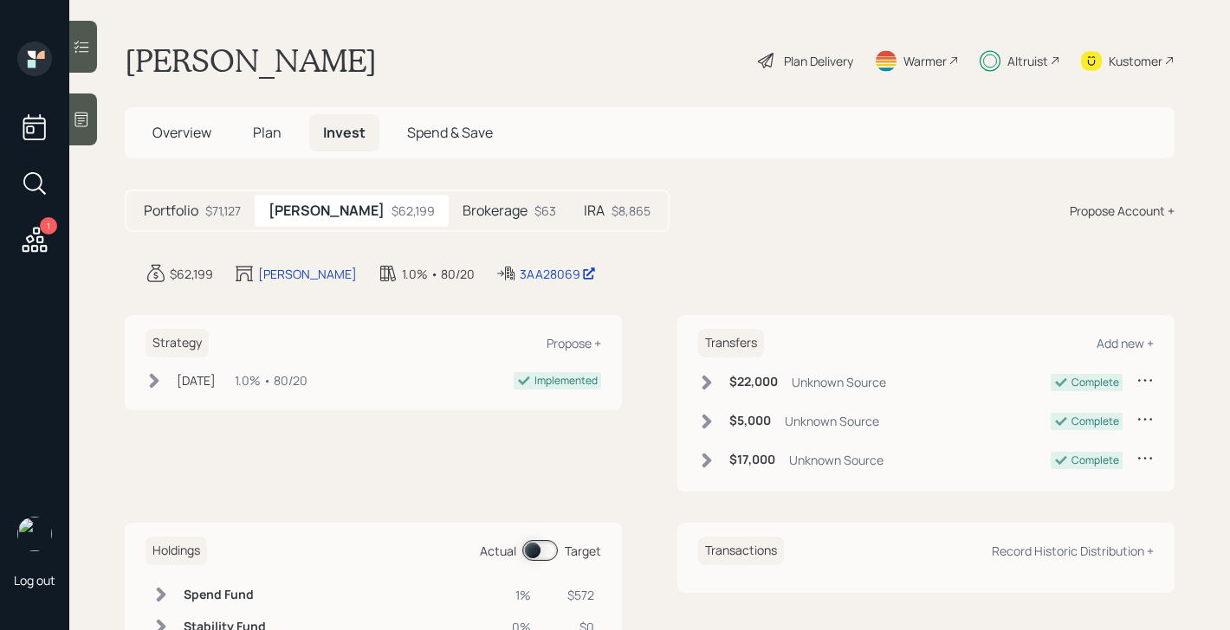
click at [611, 208] on div "$8,865" at bounding box center [630, 211] width 39 height 18
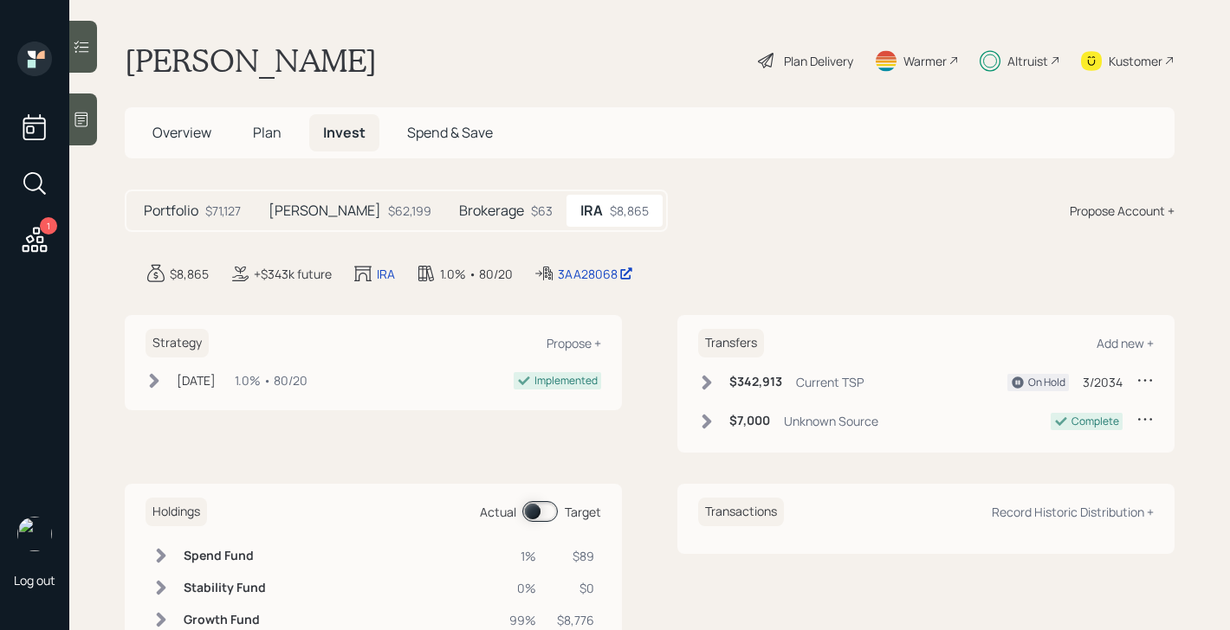
click at [388, 206] on div "$62,199" at bounding box center [409, 211] width 43 height 18
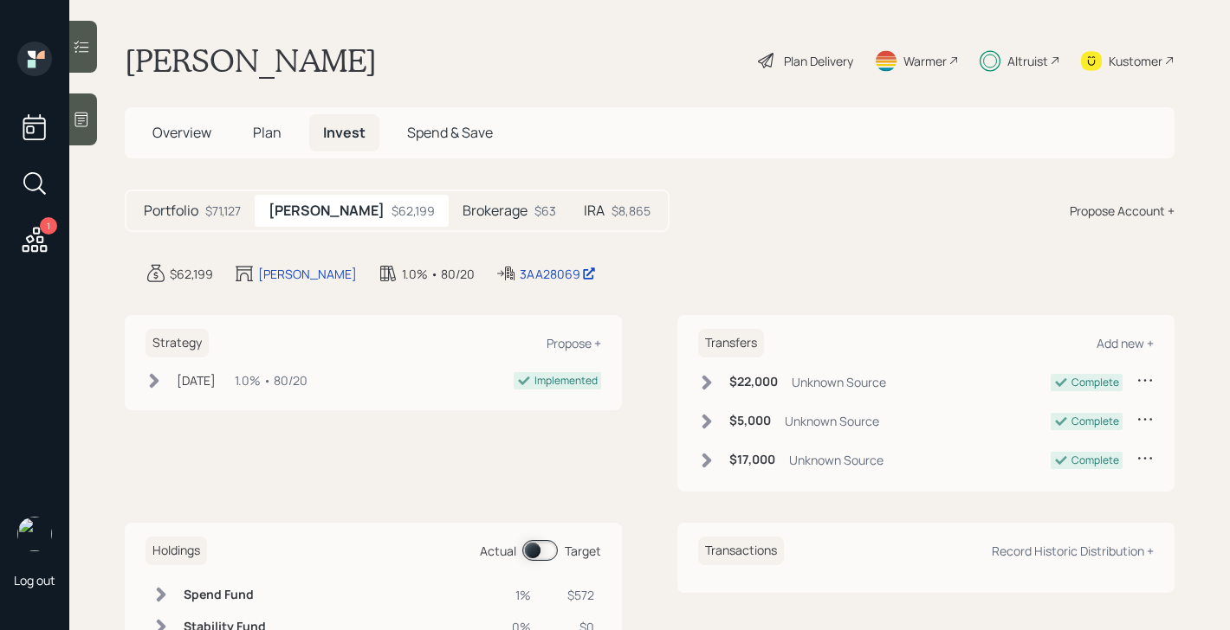
click at [200, 204] on div "Portfolio $71,127" at bounding box center [192, 211] width 125 height 32
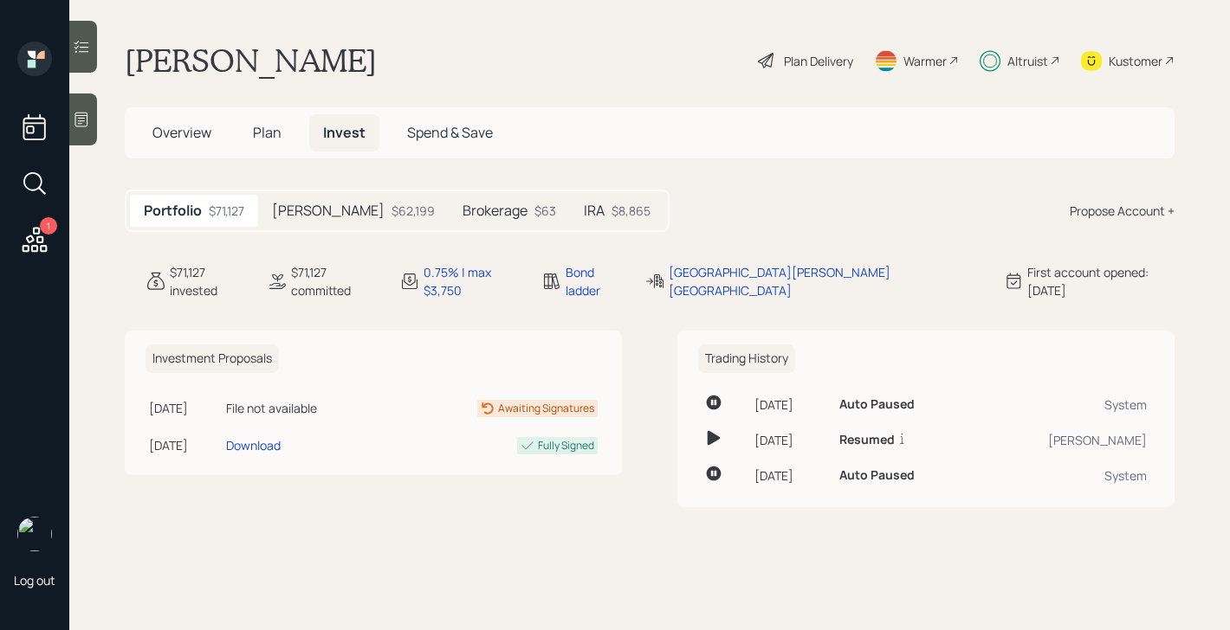
click at [193, 140] on span "Overview" at bounding box center [181, 132] width 59 height 19
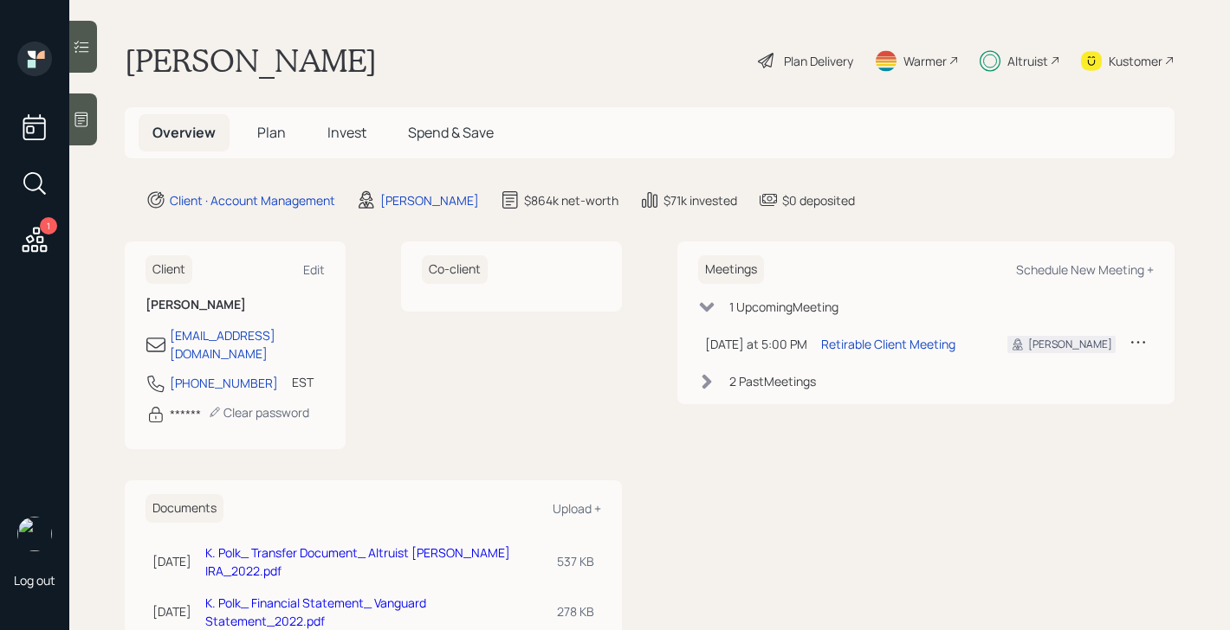
click at [276, 129] on span "Plan" at bounding box center [271, 132] width 29 height 19
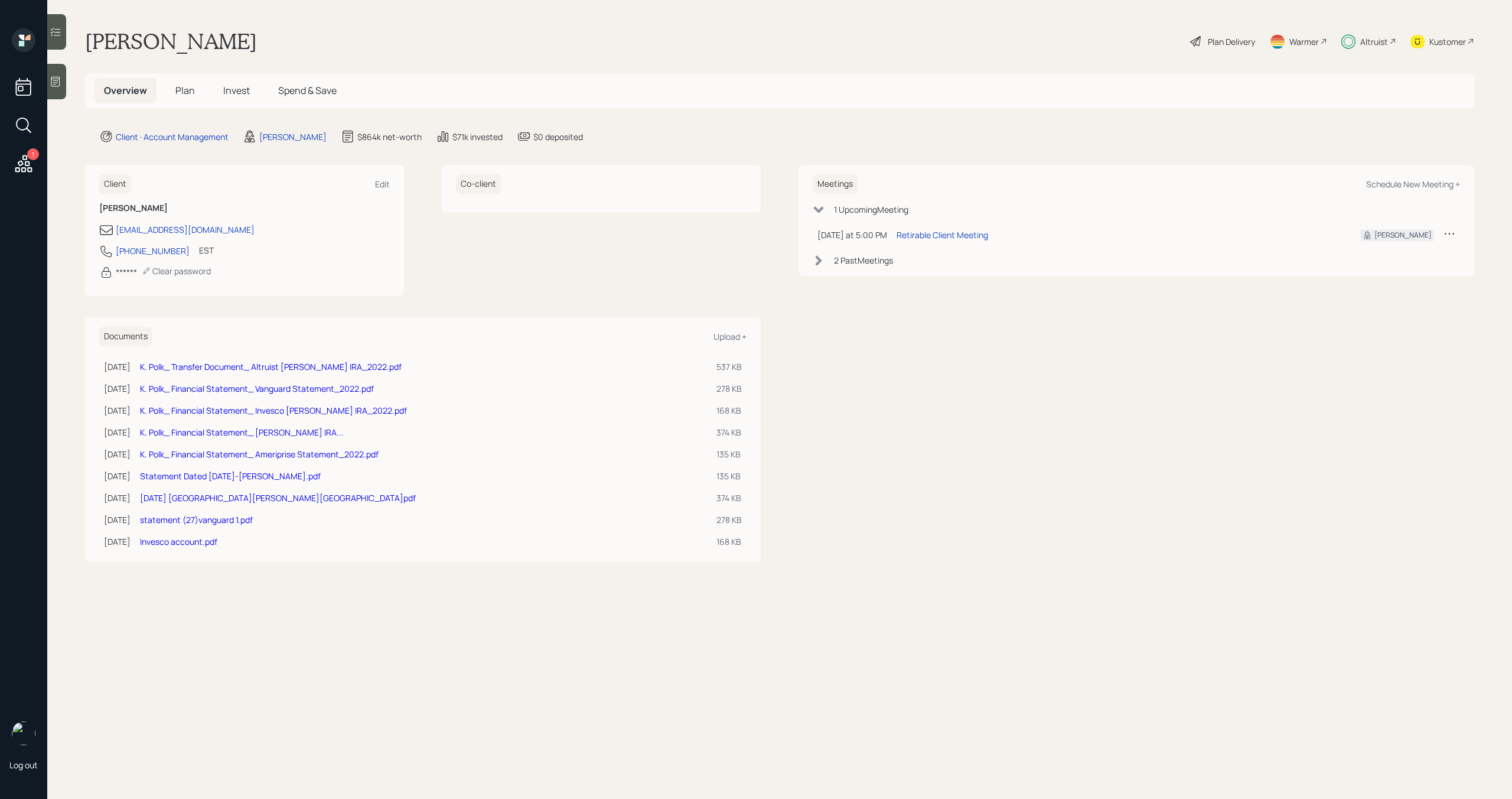
click at [1382, 40] on div "Altruist" at bounding box center [1374, 42] width 28 height 12
click at [185, 93] on span "Plan" at bounding box center [185, 90] width 20 height 13
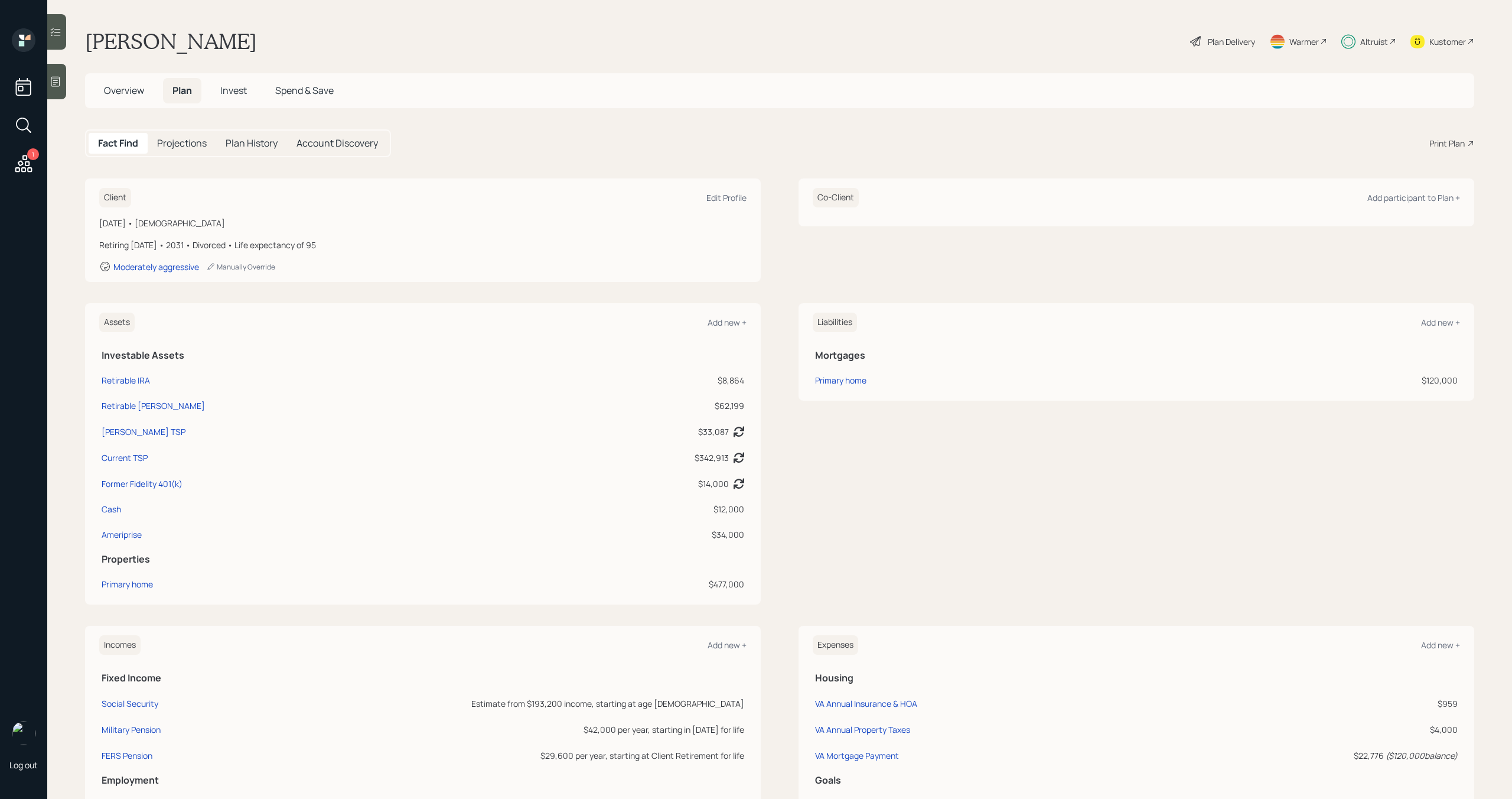
click at [1233, 48] on div "Plan Delivery" at bounding box center [1222, 42] width 68 height 26
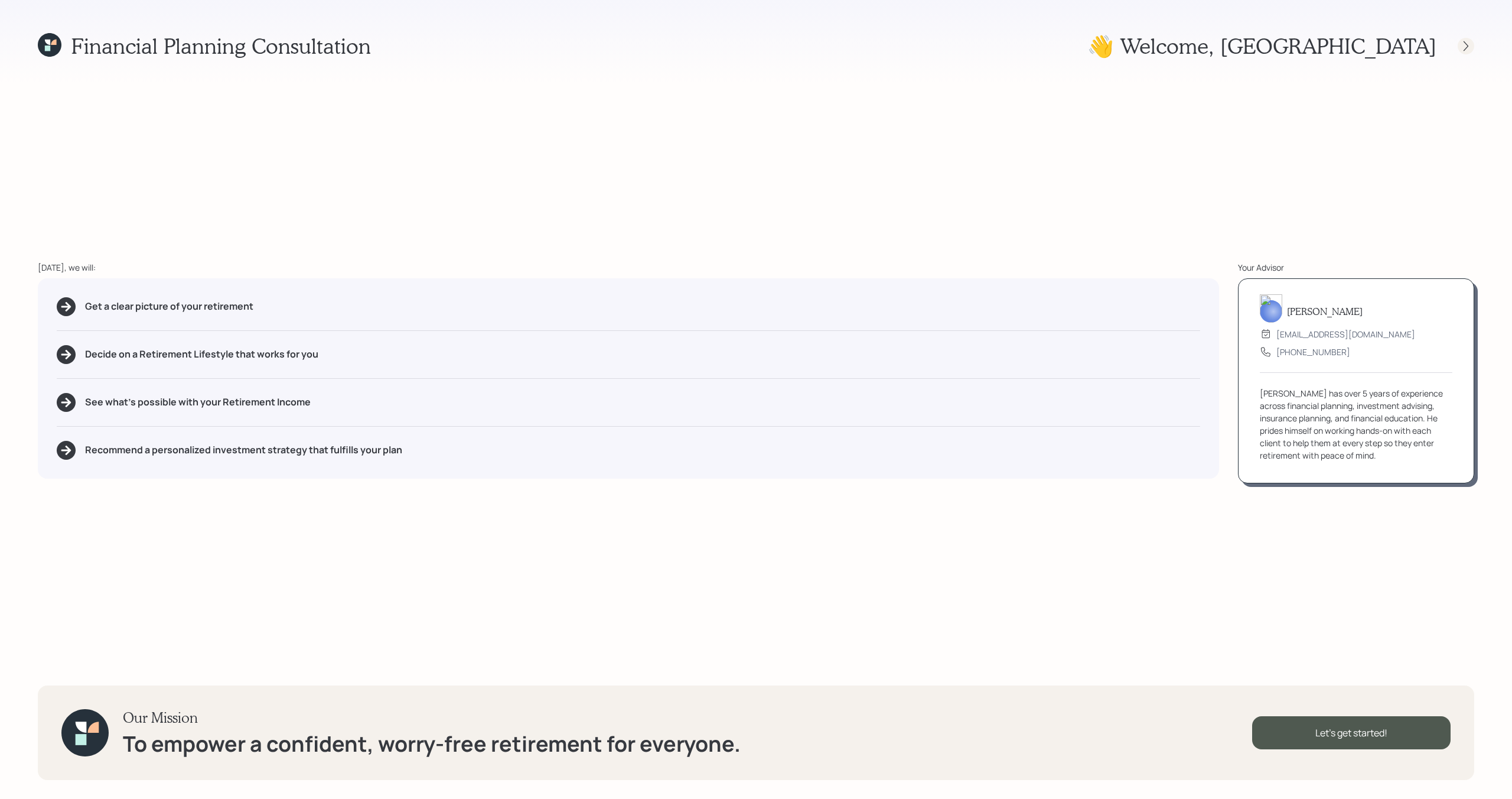
click at [1466, 45] on icon at bounding box center [1466, 46] width 5 height 10
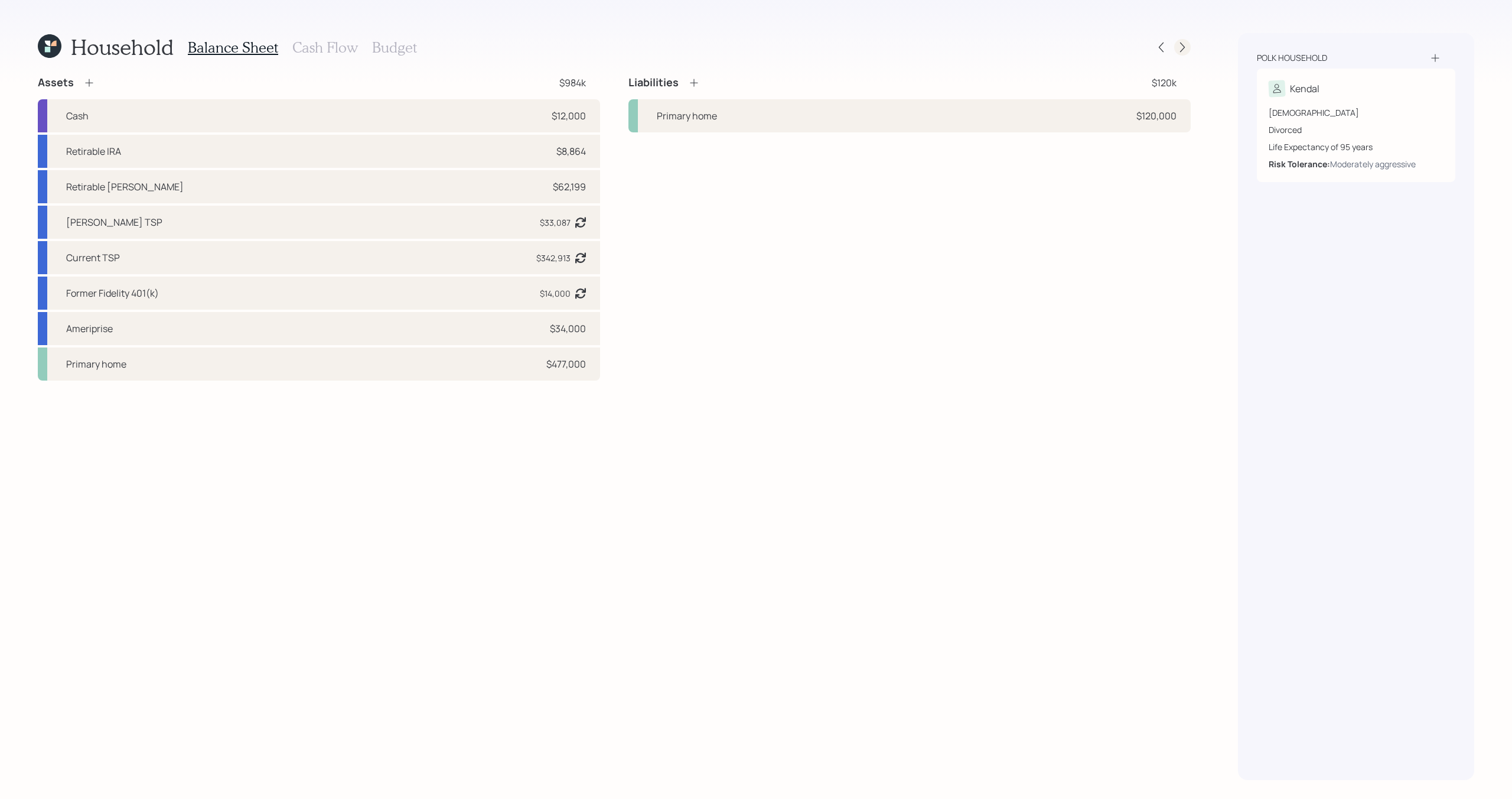
click at [1180, 46] on icon at bounding box center [1182, 47] width 12 height 12
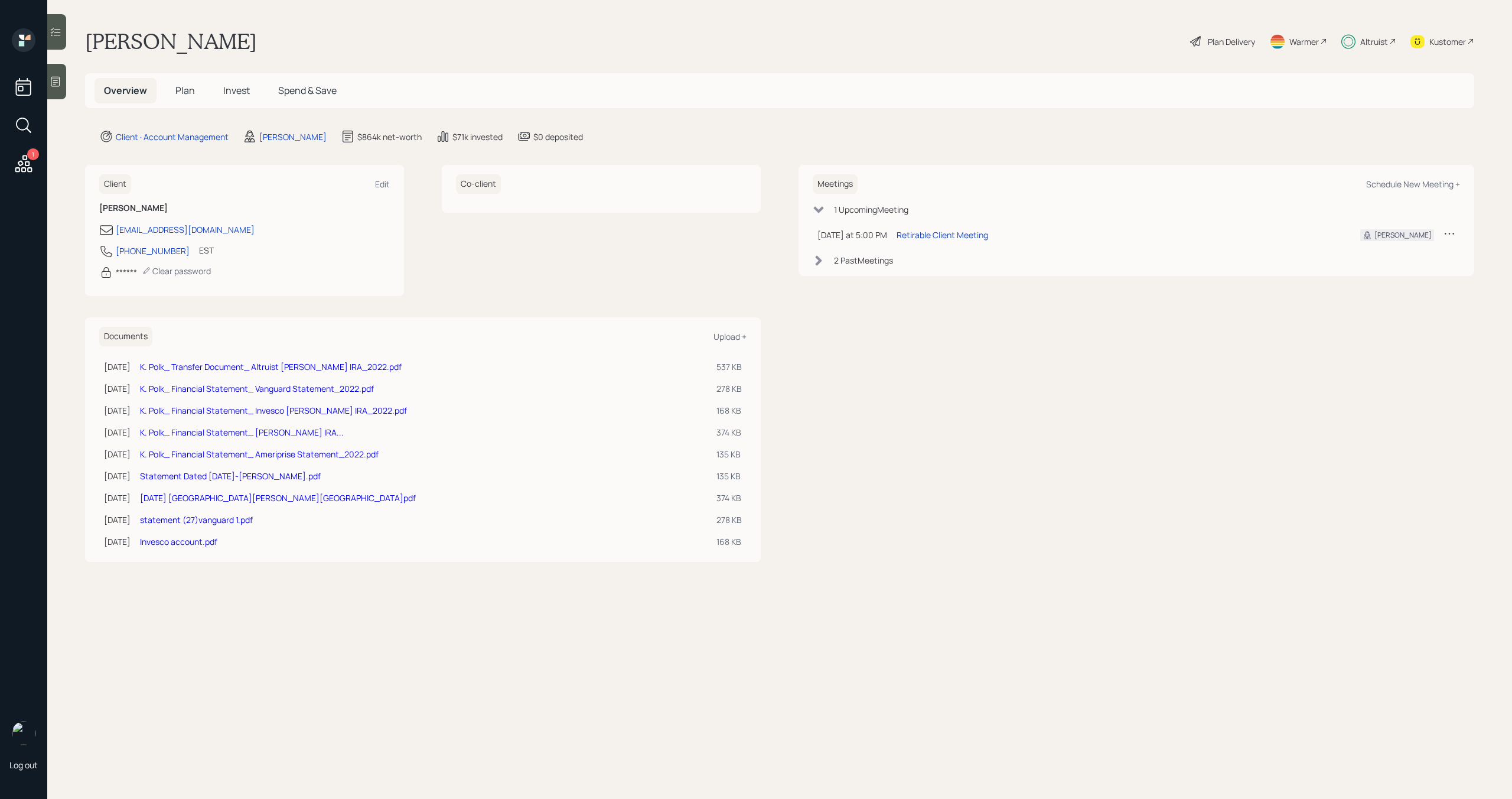
click at [190, 93] on span "Plan" at bounding box center [185, 90] width 20 height 13
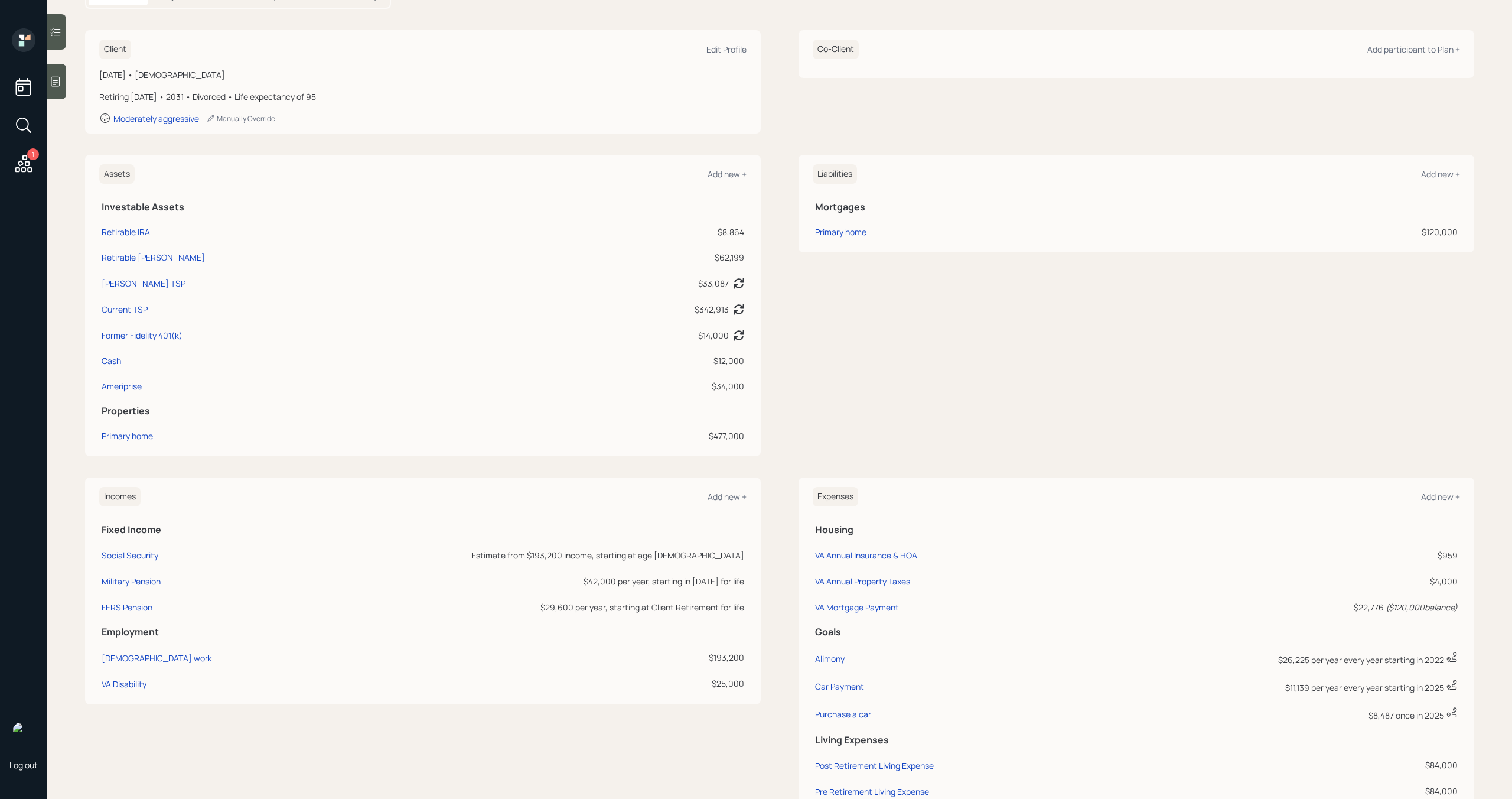
scroll to position [240, 0]
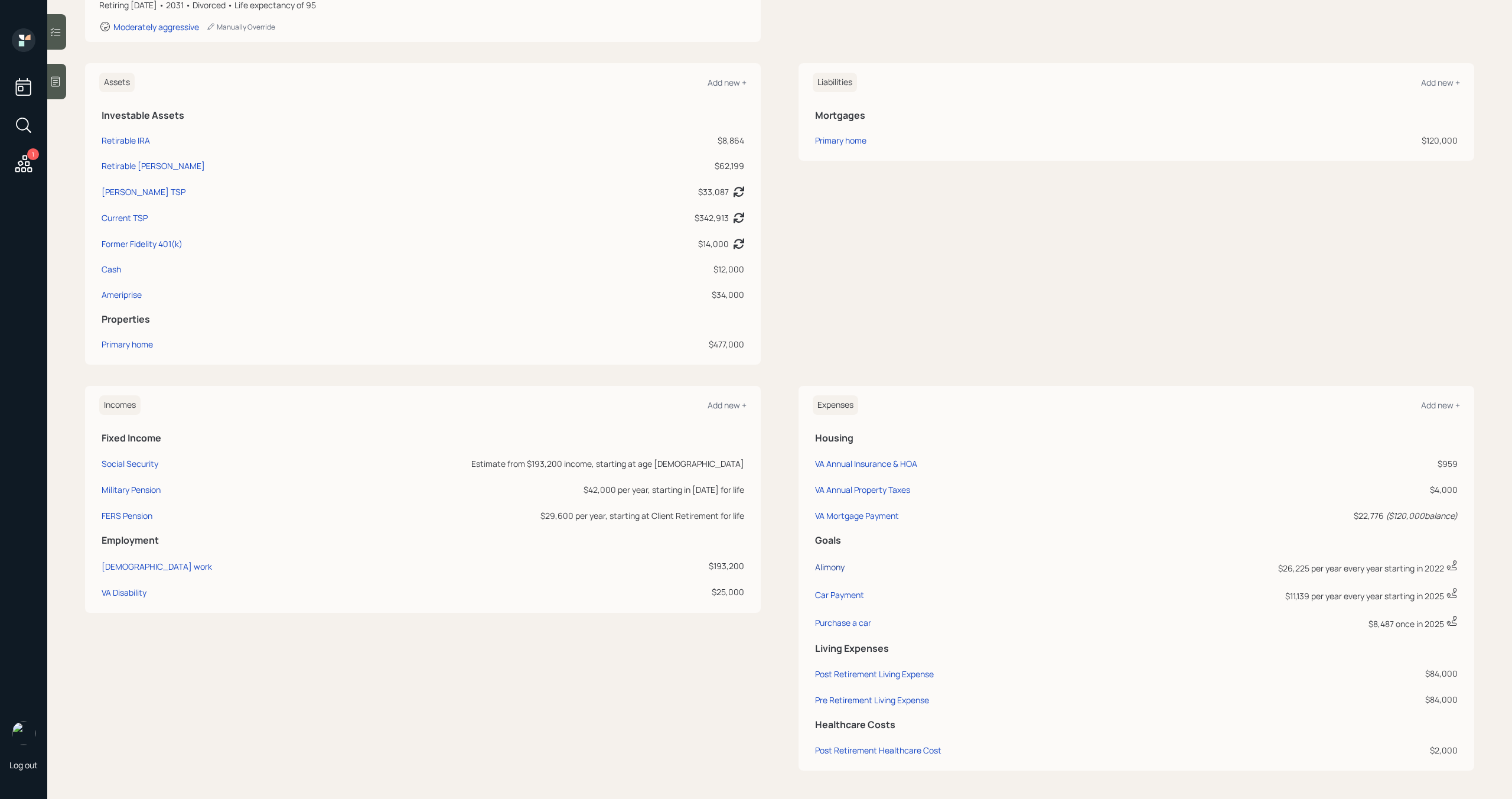
click at [833, 570] on div "Alimony" at bounding box center [829, 567] width 29 height 11
select select "1"
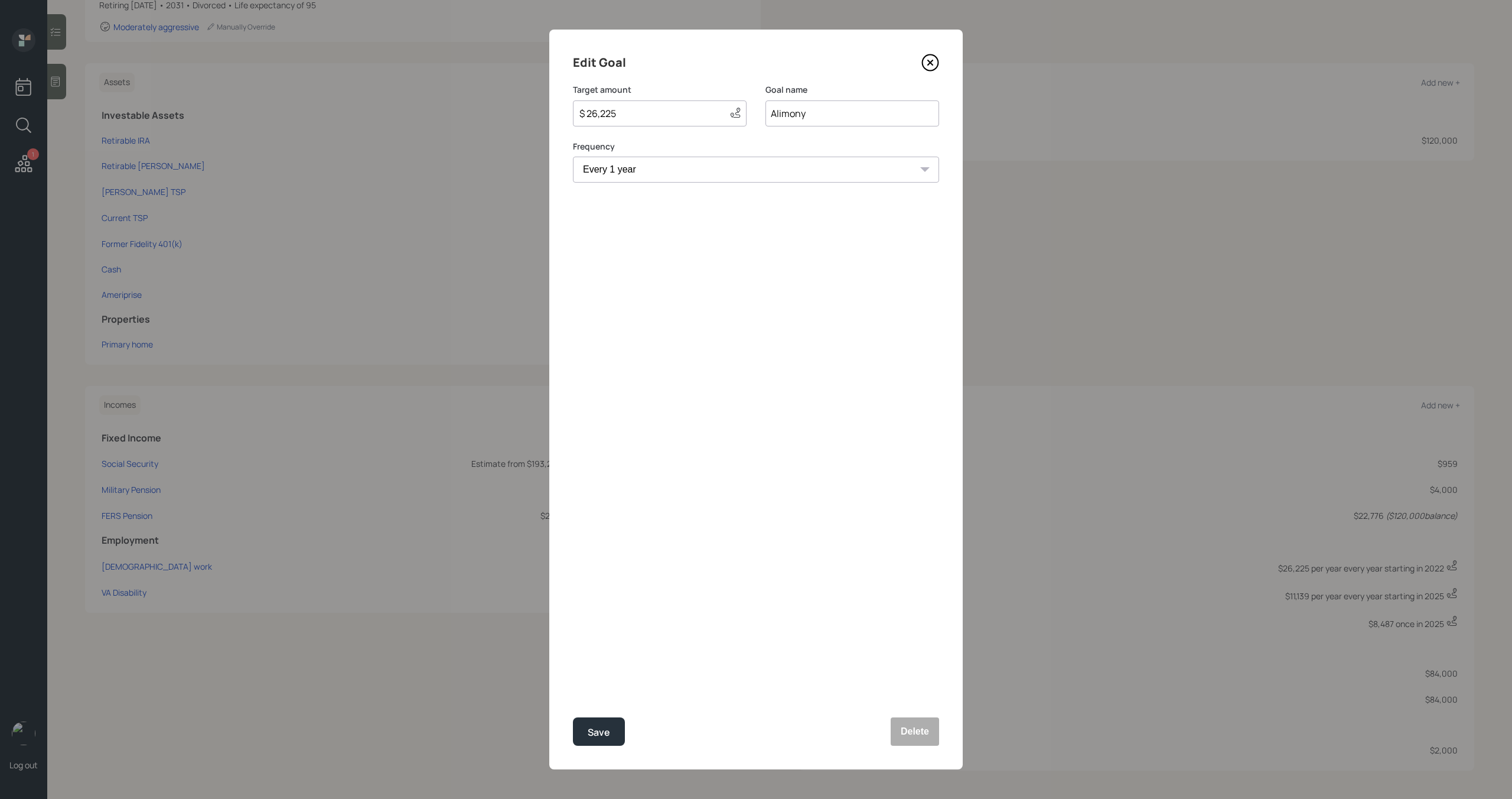
select select "2029"
click at [934, 68] on icon at bounding box center [930, 63] width 16 height 16
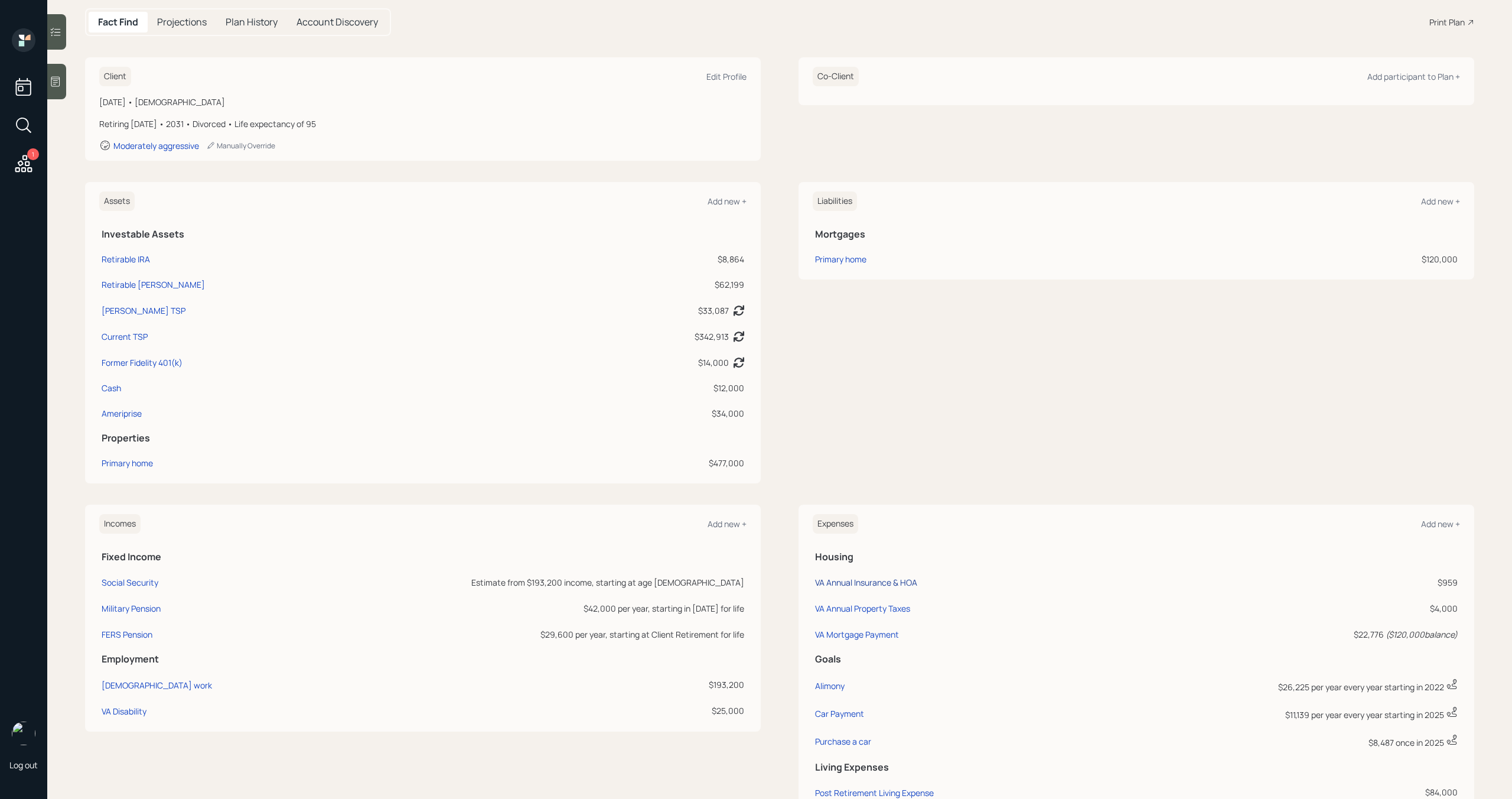
scroll to position [121, 0]
click at [822, 687] on div "Alimony" at bounding box center [829, 685] width 29 height 11
select select "1"
select select "2029"
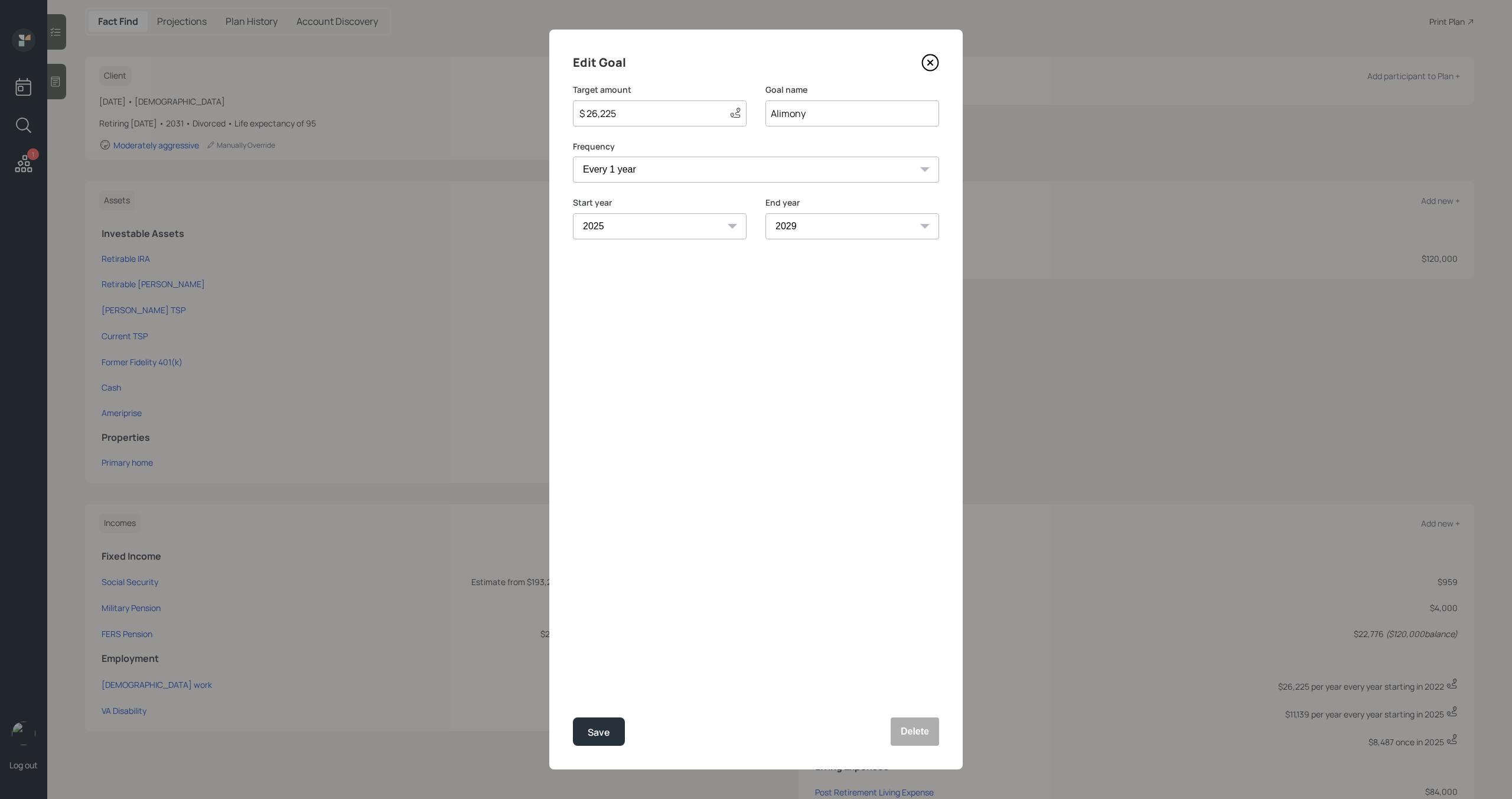
click at [822, 224] on select "2022 2023 2024 2025 2026 2027 2028 2029 2030 2031 2032 2033 2034 2035 2036 2037…" at bounding box center [852, 227] width 174 height 26
click at [934, 64] on icon at bounding box center [930, 63] width 18 height 18
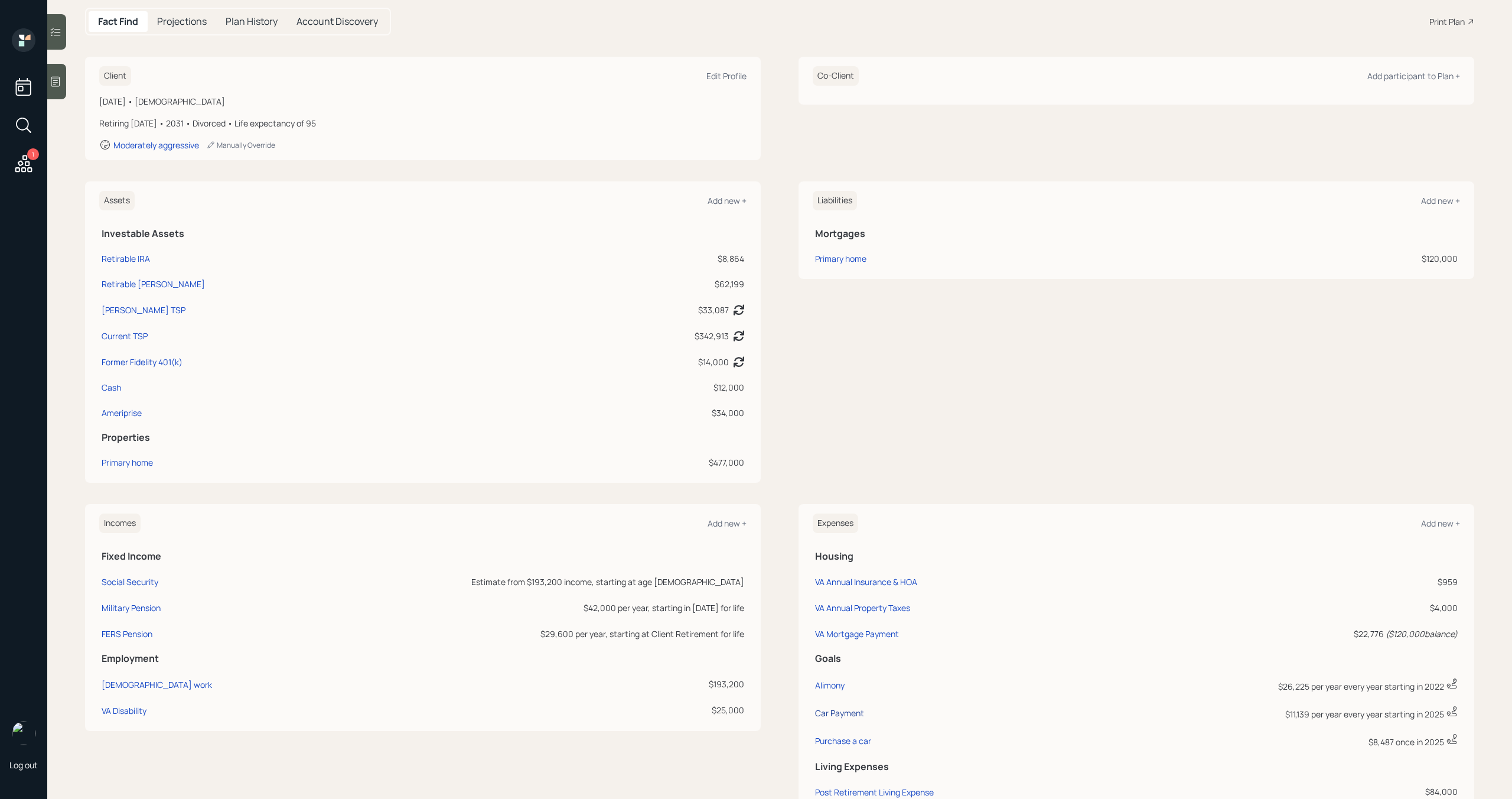
click at [846, 714] on div "Car Payment" at bounding box center [840, 713] width 49 height 11
select select "1"
select select "2029"
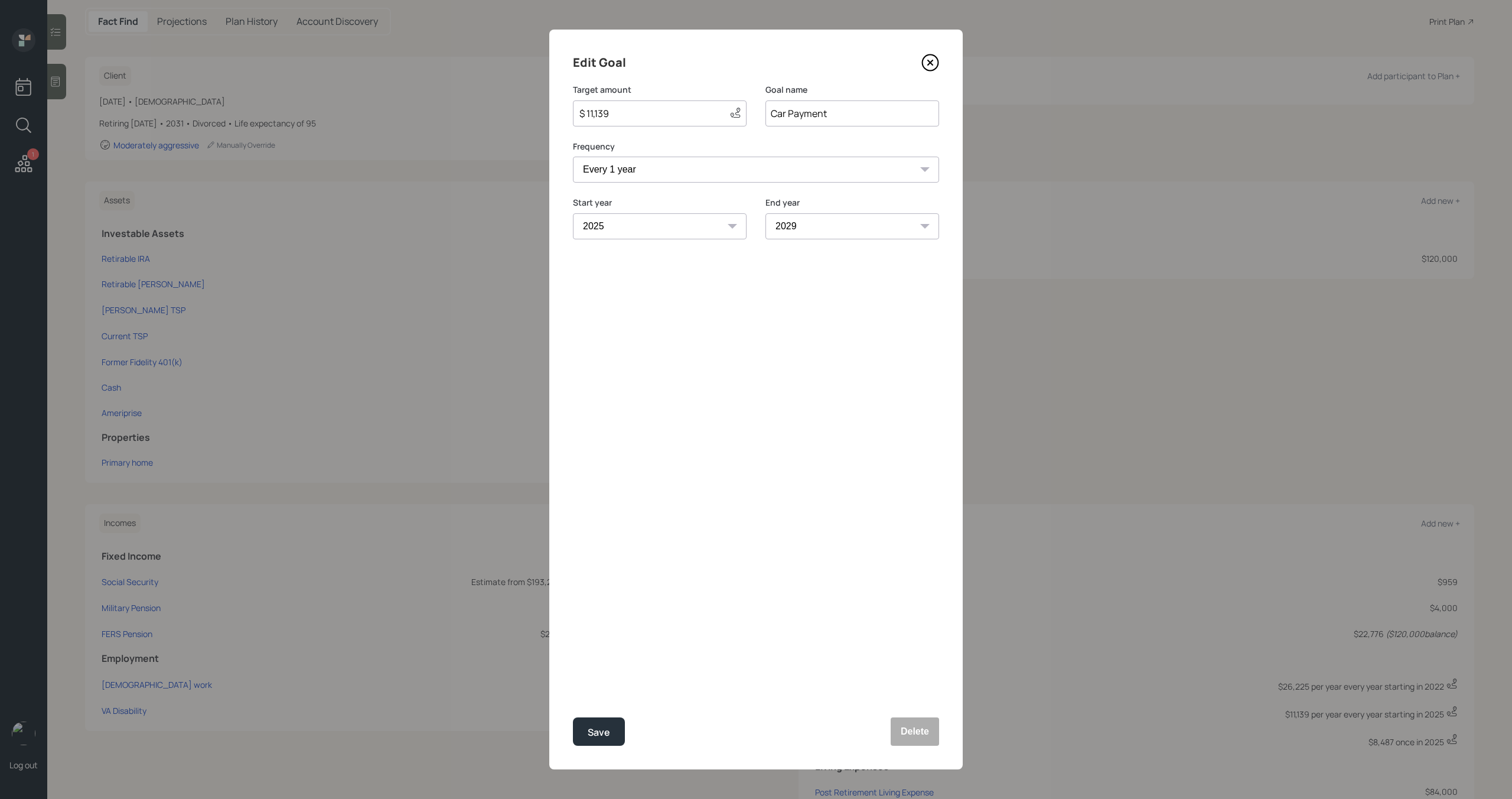
click at [928, 66] on icon at bounding box center [930, 63] width 18 height 18
